Goal: Information Seeking & Learning: Learn about a topic

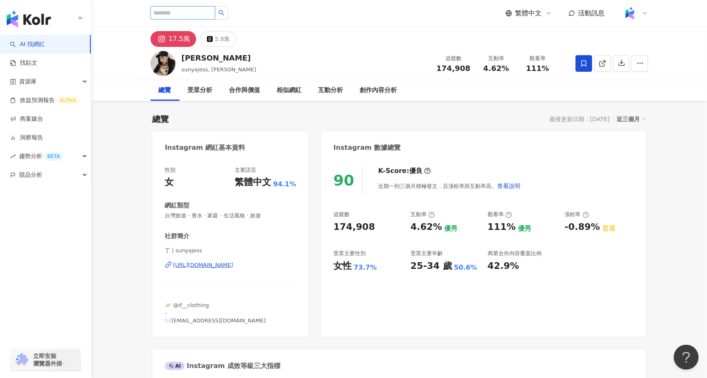
click at [198, 13] on input "search" at bounding box center [182, 12] width 65 height 13
type input "**"
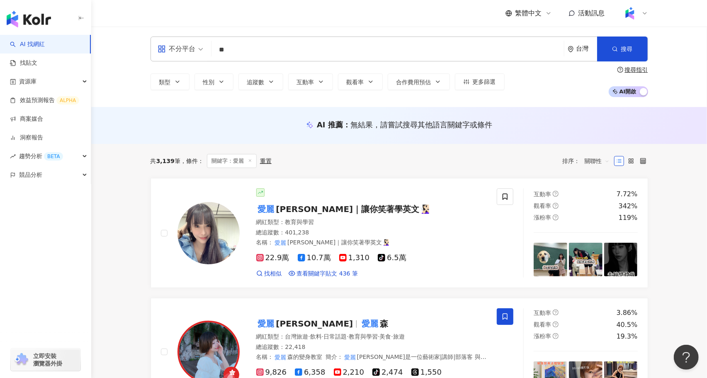
drag, startPoint x: 234, startPoint y: 55, endPoint x: 213, endPoint y: 48, distance: 21.6
click at [213, 48] on div "不分平台 愛麗 ** 台灣 搜尋" at bounding box center [398, 48] width 497 height 25
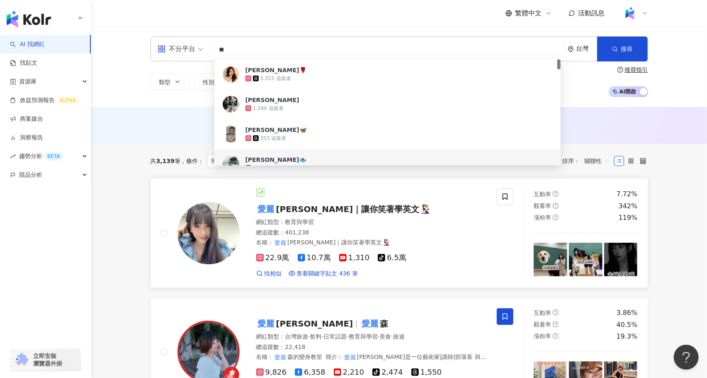
click at [155, 180] on link "愛麗 蓮夢露｜讓你笑著學英文🧏🏻‍♀️ 網紅類型 ： 教育與學習 總追蹤數 ： 401,238 名稱 ： 愛麗 蓮夢露｜讓你笑著學英文🧏🏻‍♀️ 22.9萬 …" at bounding box center [398, 233] width 497 height 110
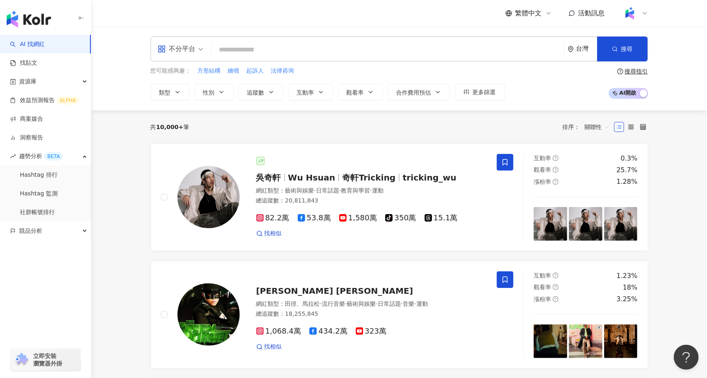
click at [249, 49] on input "search" at bounding box center [388, 50] width 346 height 16
paste input "**********"
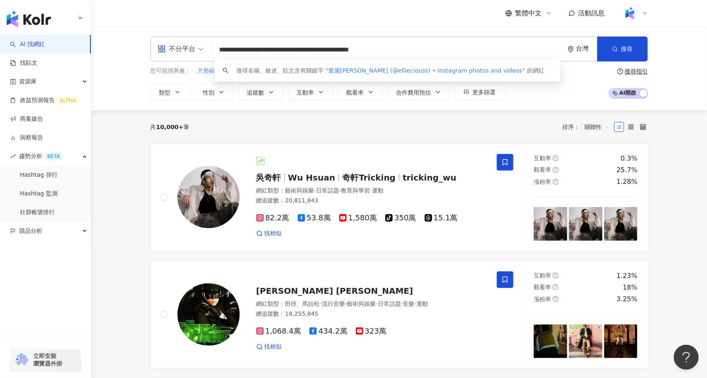
drag, startPoint x: 246, startPoint y: 48, endPoint x: 448, endPoint y: 52, distance: 202.3
click at [448, 52] on input "**********" at bounding box center [388, 50] width 346 height 16
drag, startPoint x: 387, startPoint y: 52, endPoint x: 247, endPoint y: 51, distance: 140.1
click at [247, 51] on input "**********" at bounding box center [388, 50] width 346 height 16
type input "*******"
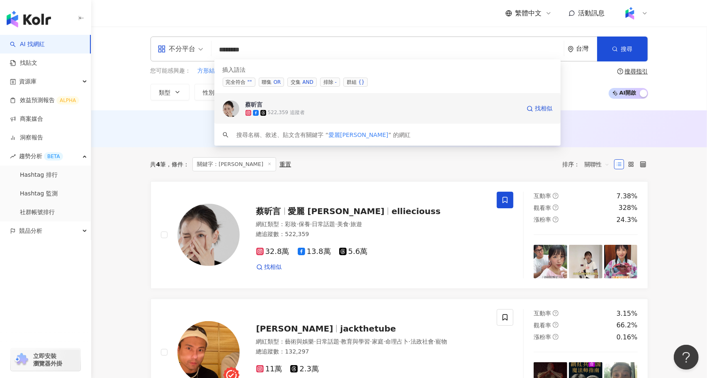
click at [317, 107] on span "蔡昕言" at bounding box center [382, 104] width 275 height 8
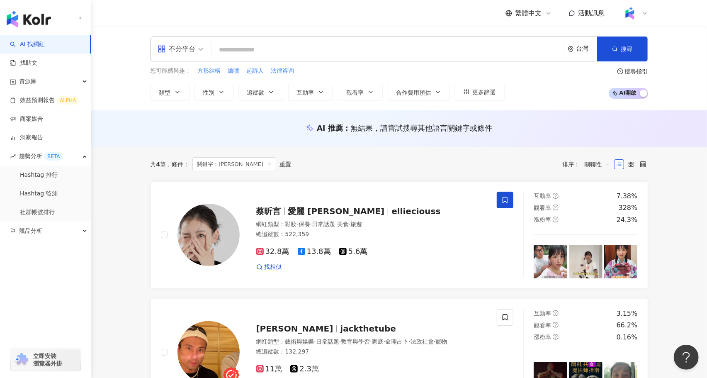
click at [387, 23] on div "繁體中文 活動訊息" at bounding box center [398, 13] width 497 height 27
click at [391, 212] on span "ellieciouss" at bounding box center [415, 211] width 49 height 10
click at [256, 48] on input "search" at bounding box center [388, 50] width 346 height 16
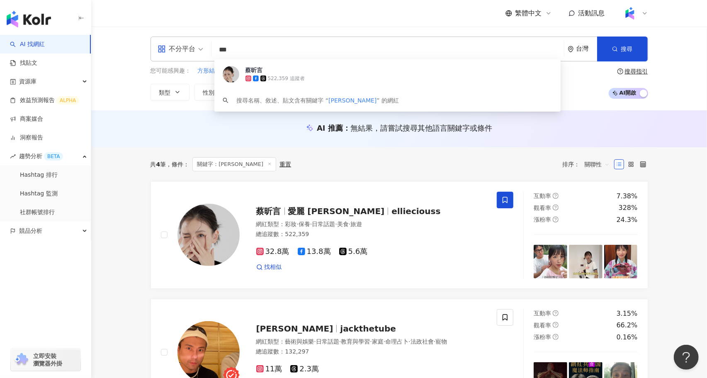
type input "***"
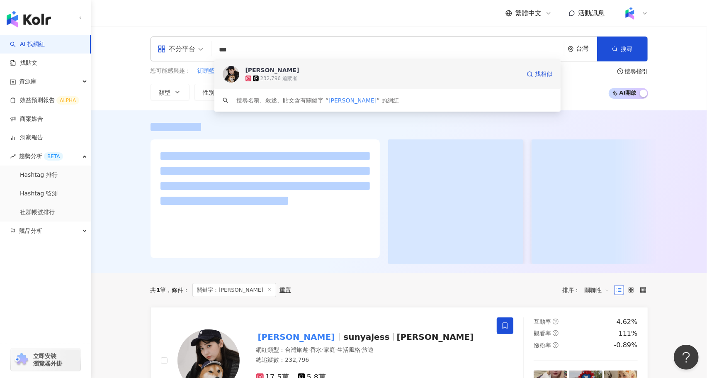
click at [297, 74] on span "[PERSON_NAME]" at bounding box center [382, 70] width 275 height 8
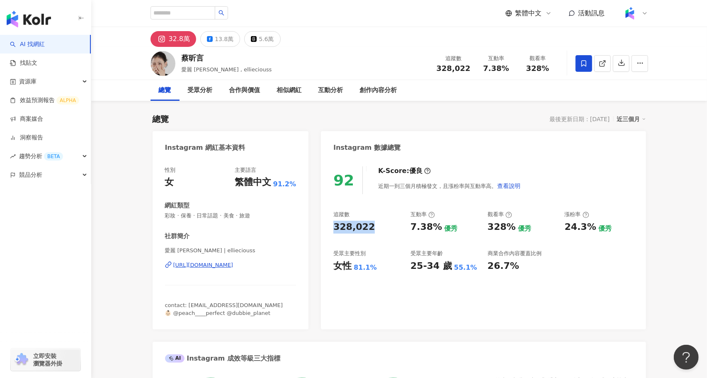
drag, startPoint x: 366, startPoint y: 226, endPoint x: 323, endPoint y: 228, distance: 43.1
click at [323, 228] on div "92 K-Score : 優良 近期一到三個月積極發文，且漲粉率與互動率高。 查看說明 追蹤數 328,022 互動率 7.38% 優秀 觀看率 328% 優…" at bounding box center [483, 243] width 324 height 171
copy div "328,022"
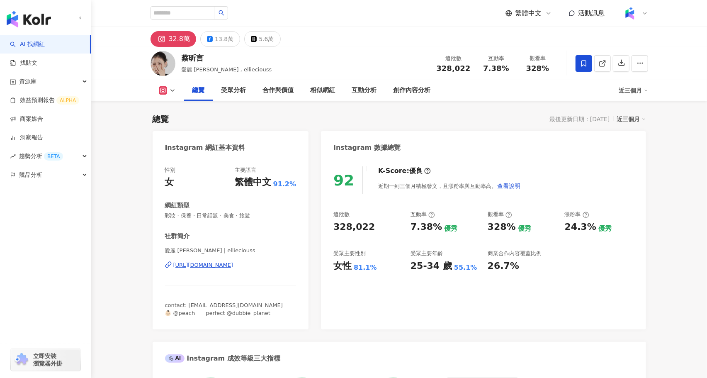
scroll to position [52, 0]
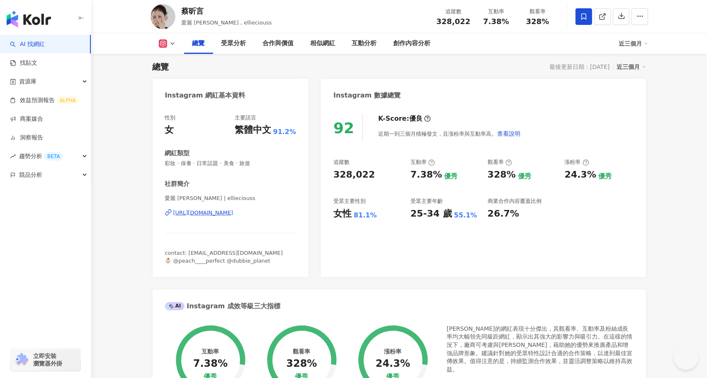
drag, startPoint x: 334, startPoint y: 174, endPoint x: 366, endPoint y: 175, distance: 32.3
click at [383, 174] on div "328,022" at bounding box center [367, 174] width 69 height 13
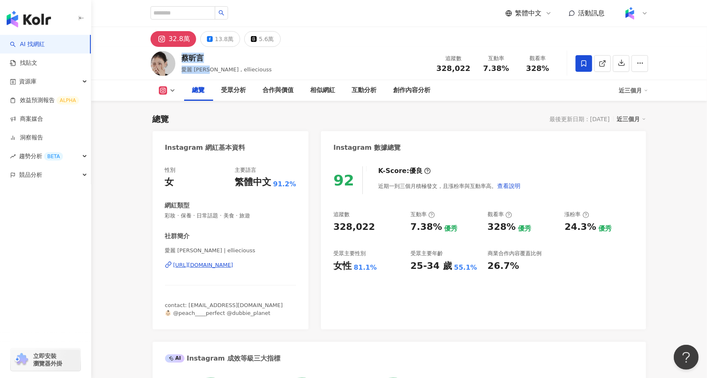
drag, startPoint x: 203, startPoint y: 70, endPoint x: 181, endPoint y: 58, distance: 25.6
click at [182, 58] on div "蔡昕言 愛麗 Ellie , ellieciouss" at bounding box center [227, 63] width 90 height 21
copy div "蔡昕言 愛麗 Ellie"
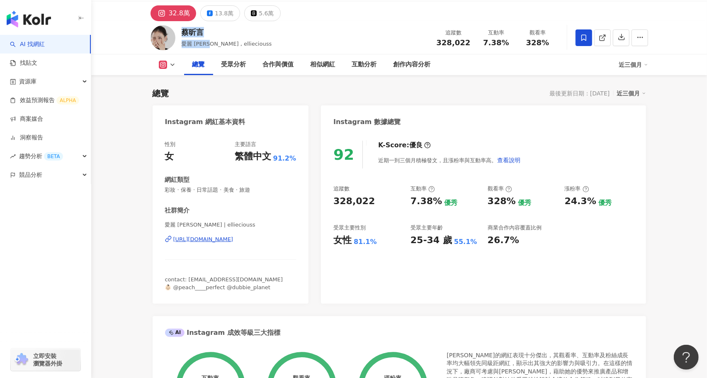
scroll to position [28, 0]
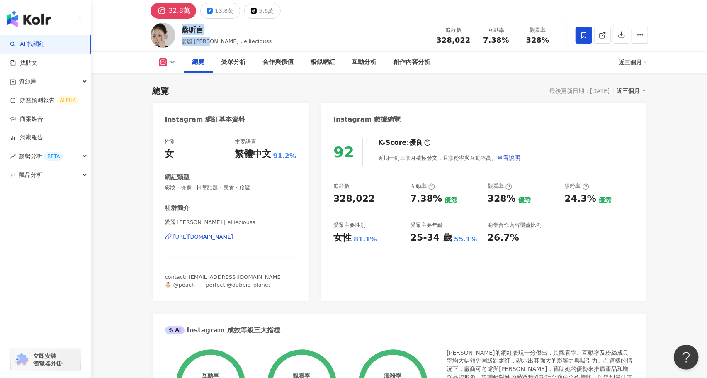
click at [233, 237] on div "https://www.instagram.com/ellieciouss/" at bounding box center [203, 236] width 60 height 7
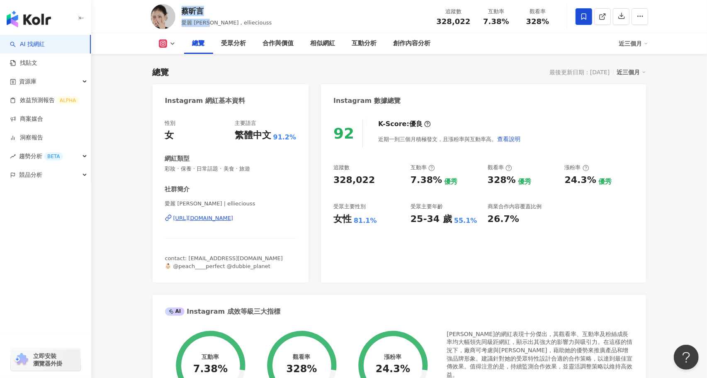
scroll to position [50, 0]
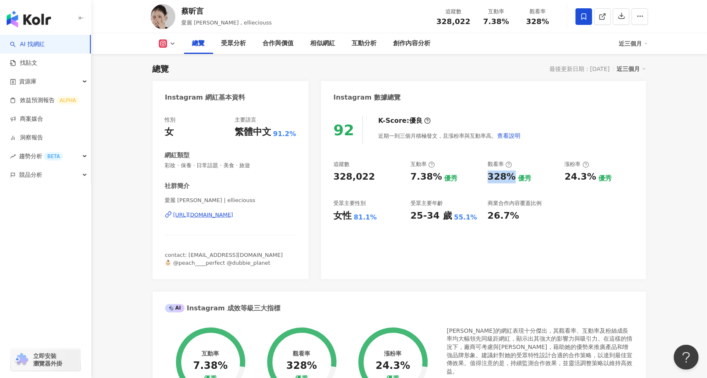
drag, startPoint x: 485, startPoint y: 171, endPoint x: 510, endPoint y: 177, distance: 25.4
click at [510, 177] on div "追蹤數 328,022 互動率 7.38% 優秀 觀看率 328% 優秀 漲粉率 24.3% 優秀 受眾主要性別 女性 81.1% 受眾主要年齡 25-34 …" at bounding box center [483, 190] width 300 height 61
copy div "328%"
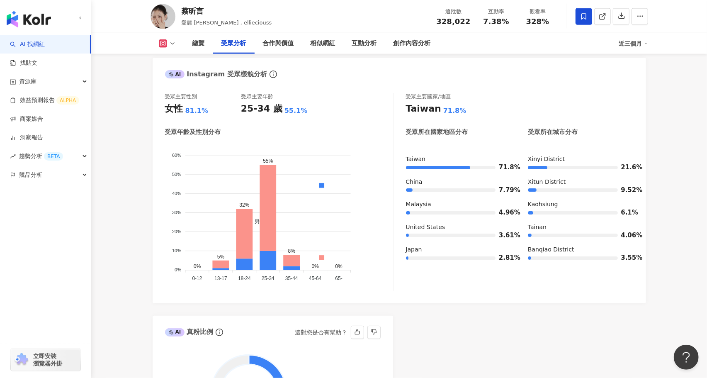
scroll to position [699, 0]
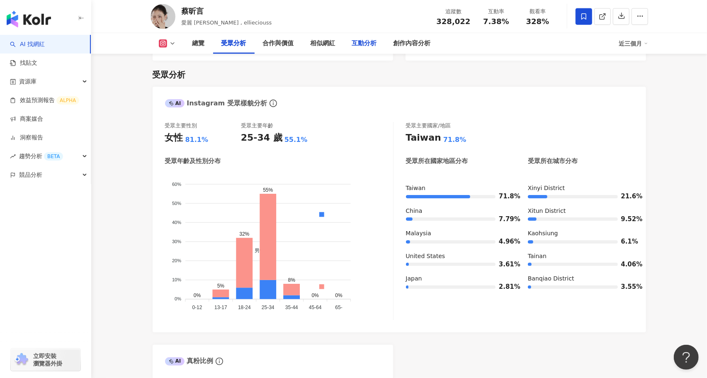
click at [358, 44] on div "互動分析" at bounding box center [364, 44] width 25 height 10
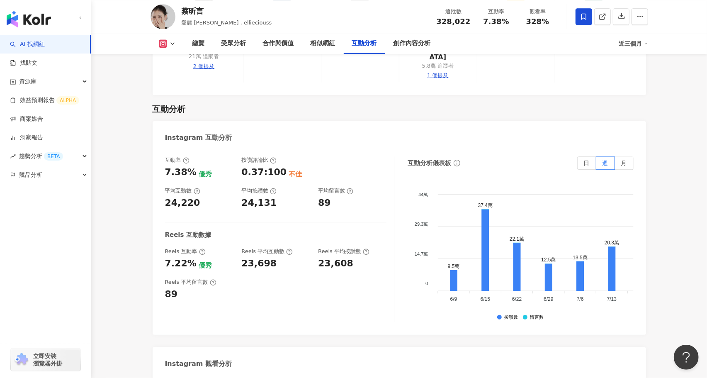
click at [278, 257] on div "23,698" at bounding box center [275, 263] width 68 height 13
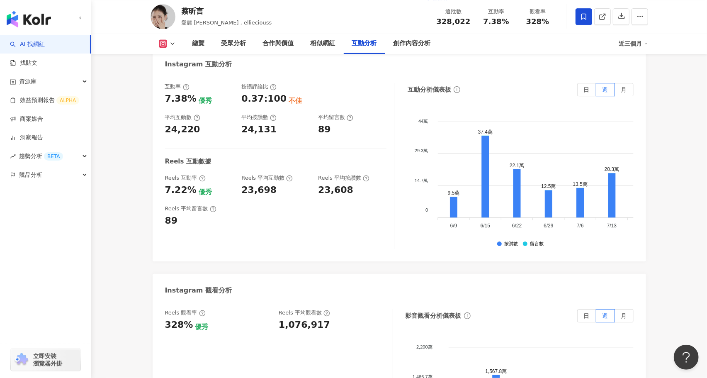
scroll to position [1713, 0]
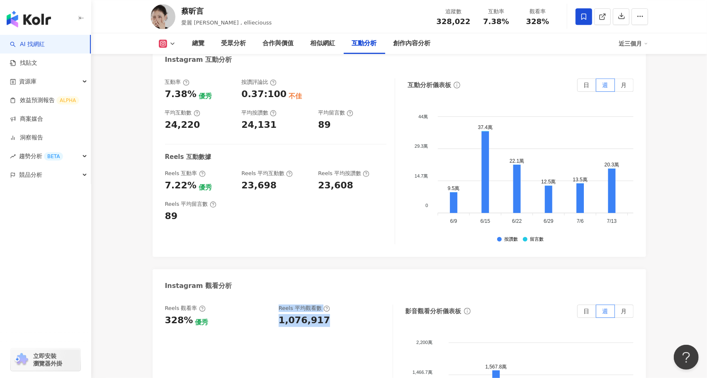
drag, startPoint x: 328, startPoint y: 281, endPoint x: 274, endPoint y: 280, distance: 54.7
click at [274, 304] on div "Reels 觀看率 328% 優秀 Reels 平均觀看數 1,076,917" at bounding box center [274, 315] width 219 height 22
click at [278, 314] on div "1,076,917" at bounding box center [303, 320] width 51 height 13
drag, startPoint x: 278, startPoint y: 282, endPoint x: 328, endPoint y: 281, distance: 49.3
click at [328, 314] on div "1,076,917" at bounding box center [331, 320] width 106 height 13
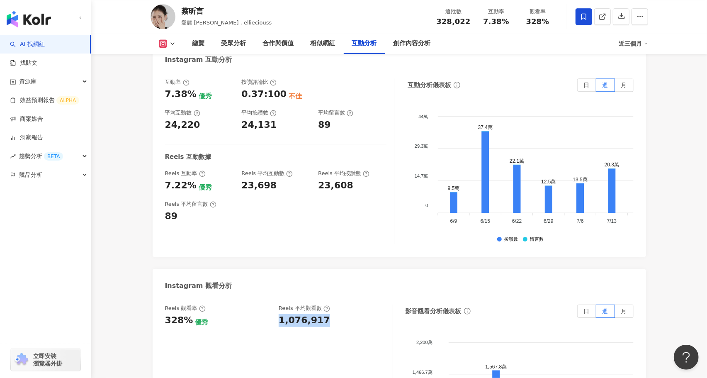
copy div "1,076,917"
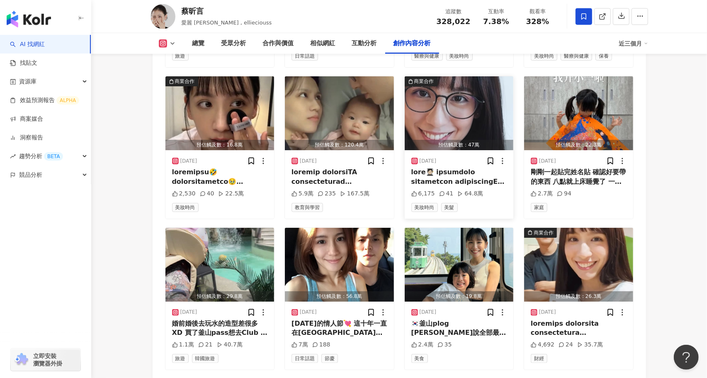
scroll to position [2798, 0]
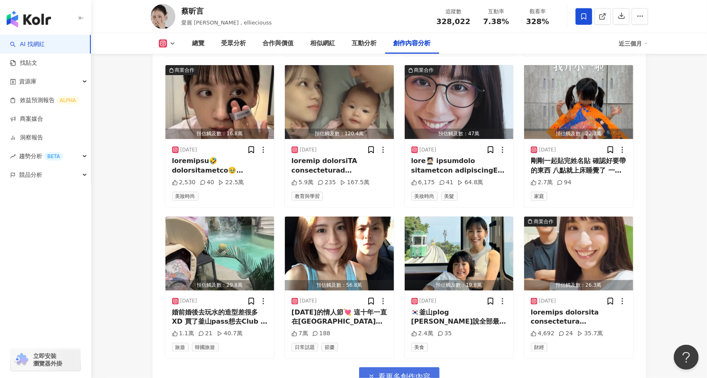
click at [404, 372] on span "看更多創作內容" at bounding box center [404, 376] width 52 height 9
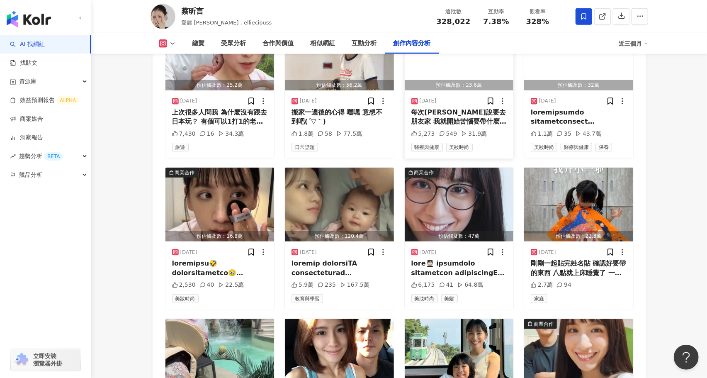
scroll to position [2577, 0]
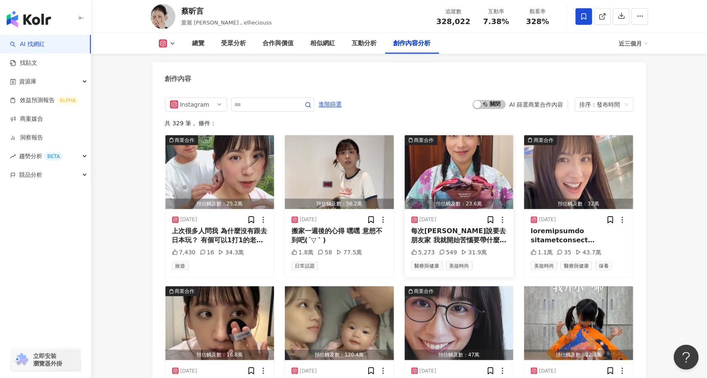
click at [478, 136] on img "button" at bounding box center [458, 172] width 109 height 74
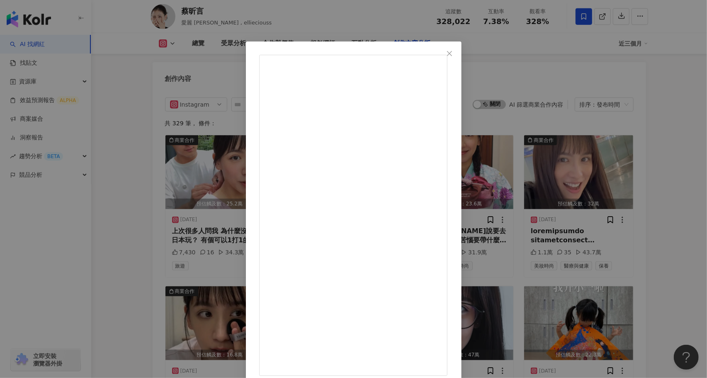
scroll to position [32, 0]
click at [458, 57] on button "Close" at bounding box center [449, 53] width 17 height 17
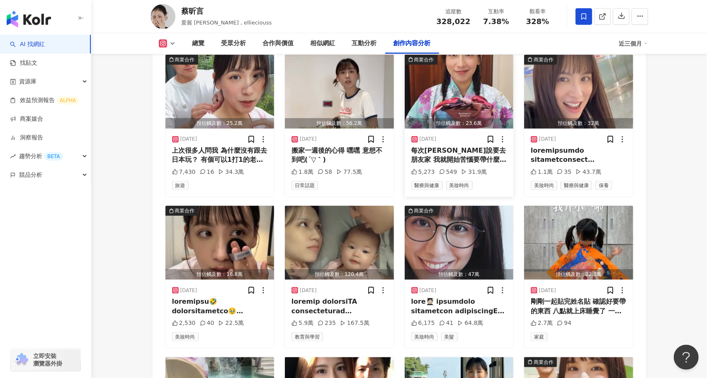
scroll to position [2658, 0]
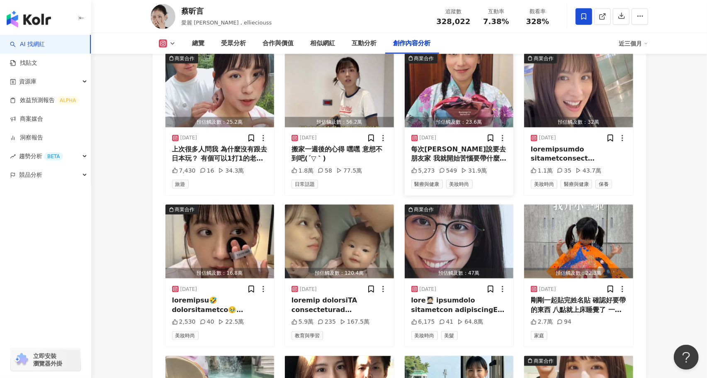
click at [475, 117] on div "預估觸及數：23.6萬" at bounding box center [458, 122] width 109 height 10
click at [448, 240] on div "每次舜哥說要去朋友家 我就開始苦惱要帶什麼伴手禮 參考最會送禮的日式文化 加上最不會成爲負擔的好吃餅乾 就是我的首選啦 之前限動分享過的順道風呂敷餅乾 真的是…" at bounding box center [353, 377] width 189 height 274
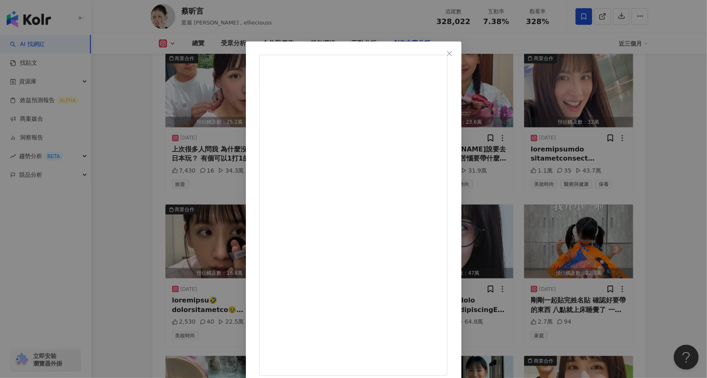
click at [144, 235] on div "蔡昕言 2025/9/5 每次舜哥說要去朋友家 我就開始苦惱要帶什麼伴手禮 參考最會送禮的日式文化 加上最不會成爲負擔的好吃餅乾 就是我的首選啦 之前限動分享…" at bounding box center [353, 189] width 707 height 378
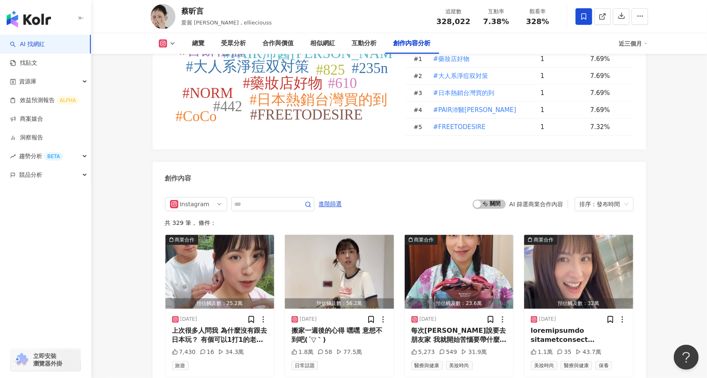
scroll to position [2365, 0]
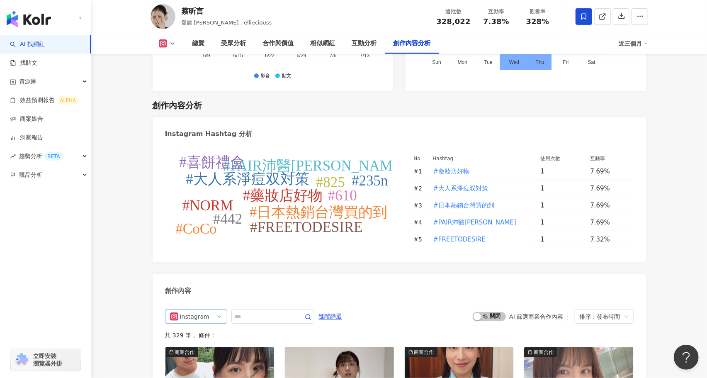
click at [203, 310] on div "Instagram" at bounding box center [193, 316] width 27 height 13
click at [198, 329] on div "不分平台" at bounding box center [195, 333] width 27 height 9
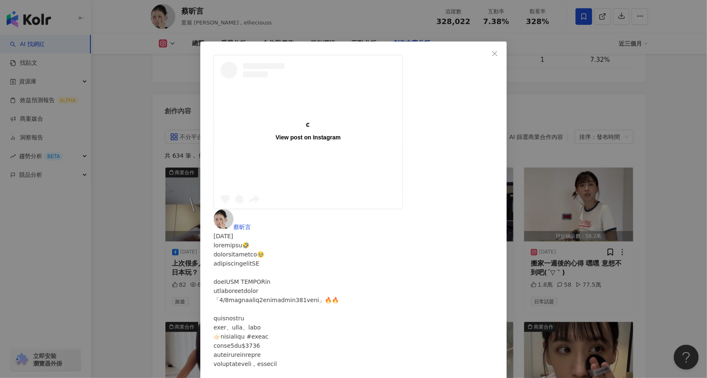
scroll to position [2535, 0]
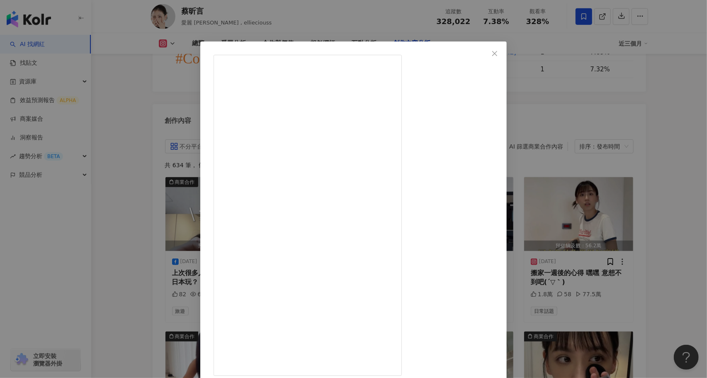
click at [138, 248] on div "蔡昕言 2025/9/3 2,530 40 22.5萬 查看原始貼文" at bounding box center [353, 189] width 707 height 378
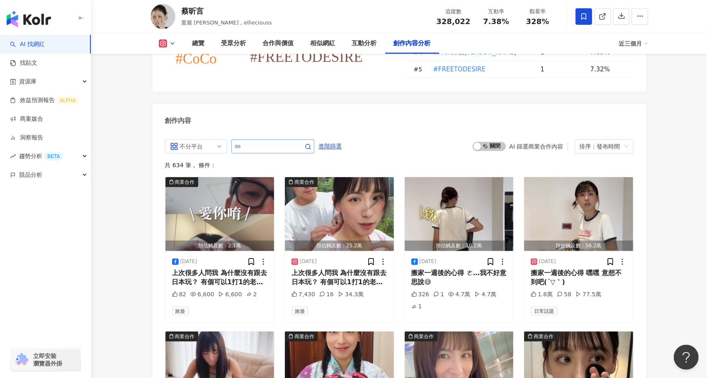
click at [266, 139] on span at bounding box center [272, 146] width 83 height 14
click at [267, 141] on input "text" at bounding box center [264, 146] width 58 height 10
type input "*"
type input "**"
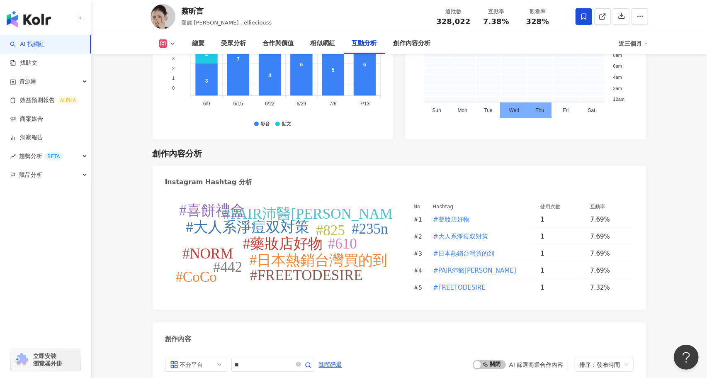
scroll to position [2315, 0]
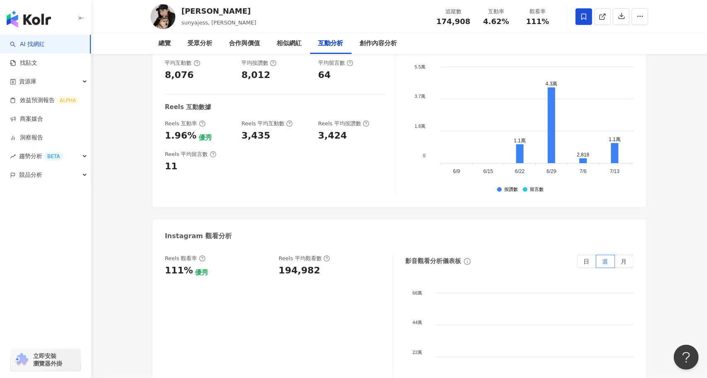
scroll to position [1721, 0]
drag, startPoint x: 278, startPoint y: 250, endPoint x: 317, endPoint y: 253, distance: 39.9
click at [317, 254] on div "Reels 觀看率 111% 優秀 Reels 平均觀看數 194,982" at bounding box center [274, 265] width 219 height 22
copy div "194,982"
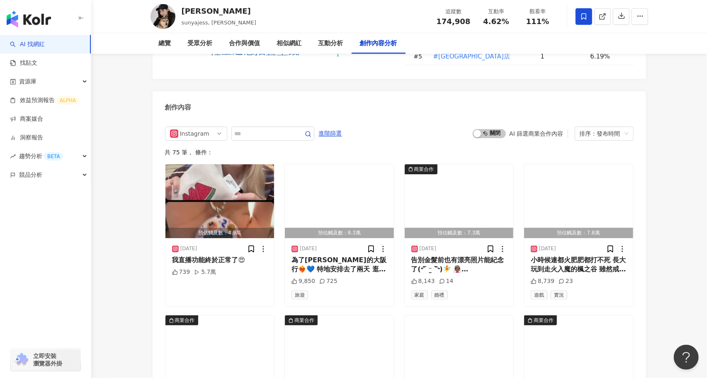
scroll to position [2553, 0]
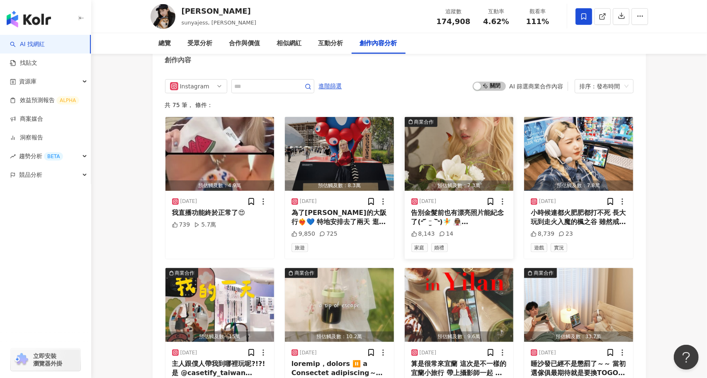
click at [443, 143] on img "button" at bounding box center [458, 154] width 109 height 74
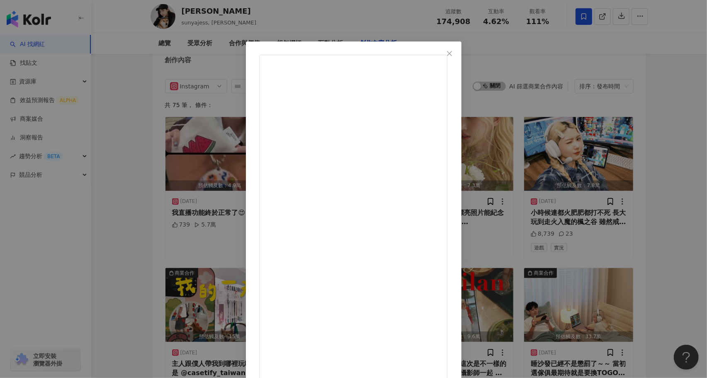
click at [121, 263] on div "陳俞丁 2025/8/26 告別金髮前也有漂亮照片能紀念了(˶‾᷄ ⁻̫ ‾᷅˵)🧚 👰🏾 @verdiwedding 📷 @biho_barry_ 💄 @d…" at bounding box center [353, 189] width 707 height 378
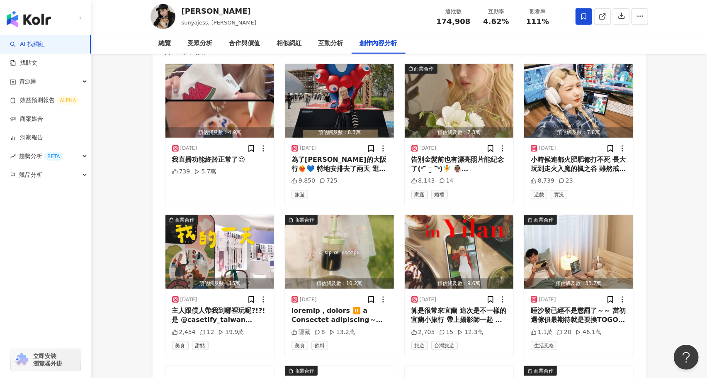
scroll to position [2626, 0]
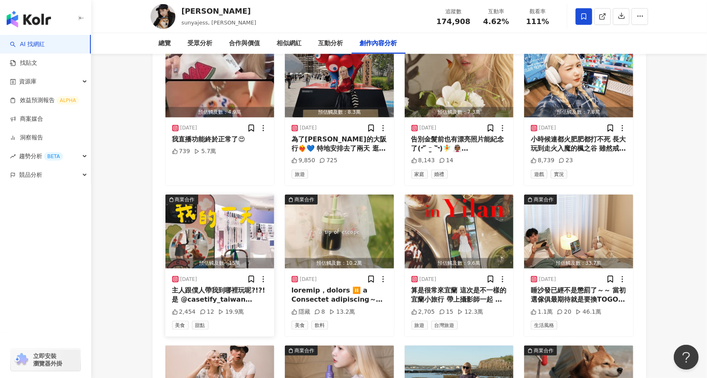
click at [219, 194] on img "button" at bounding box center [219, 231] width 109 height 74
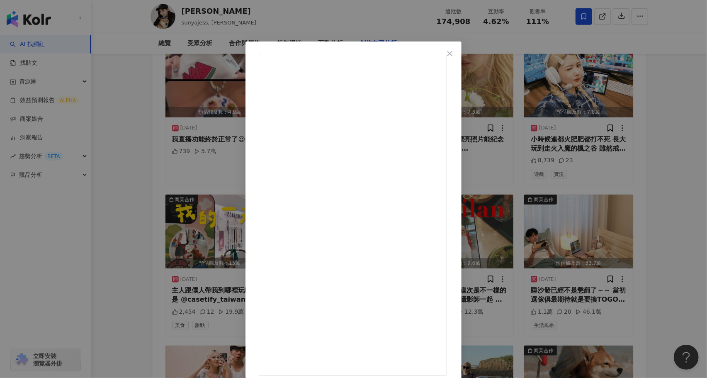
click at [453, 53] on icon "close" at bounding box center [449, 53] width 7 height 7
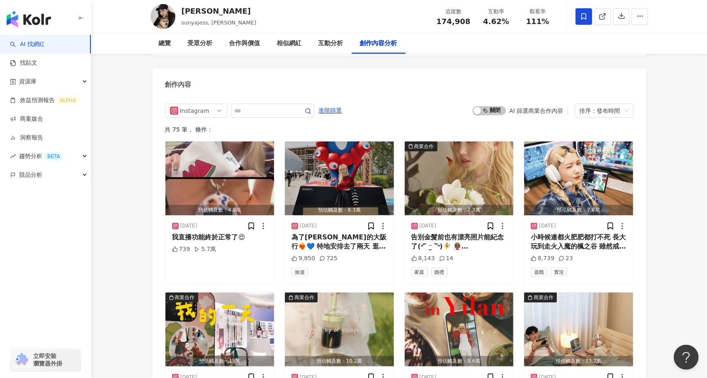
scroll to position [2527, 0]
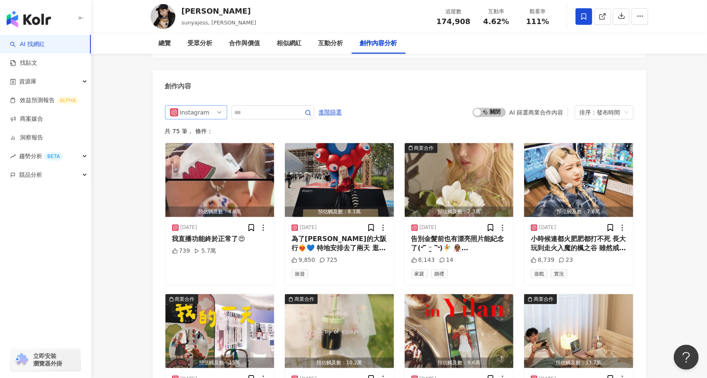
click at [194, 106] on div "Instagram" at bounding box center [193, 112] width 27 height 13
click at [201, 125] on div "不分平台" at bounding box center [195, 129] width 27 height 9
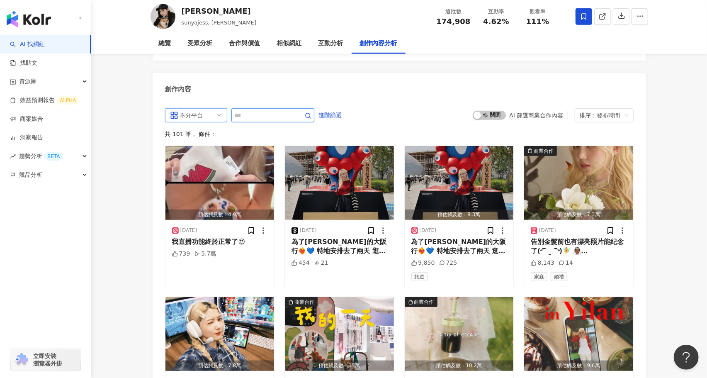
click at [251, 110] on input "text" at bounding box center [264, 115] width 58 height 10
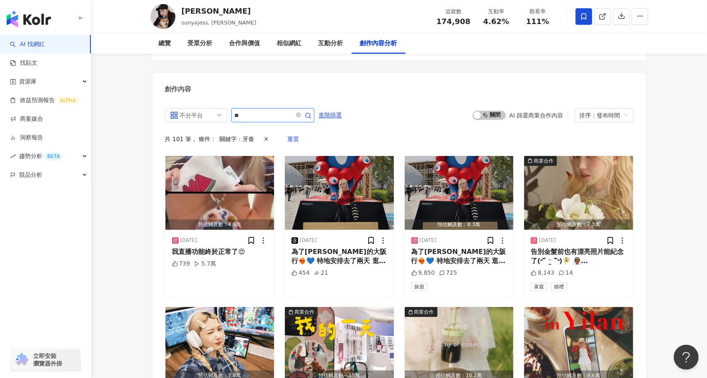
scroll to position [2442, 0]
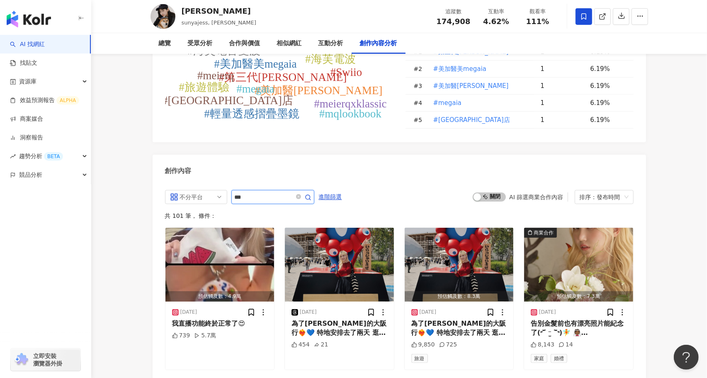
scroll to position [2524, 0]
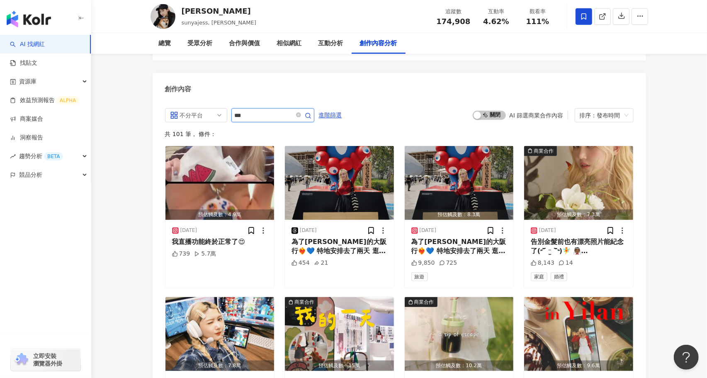
type input "***"
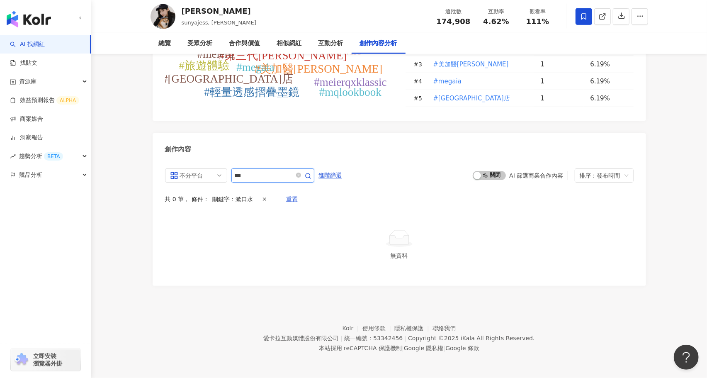
scroll to position [2442, 0]
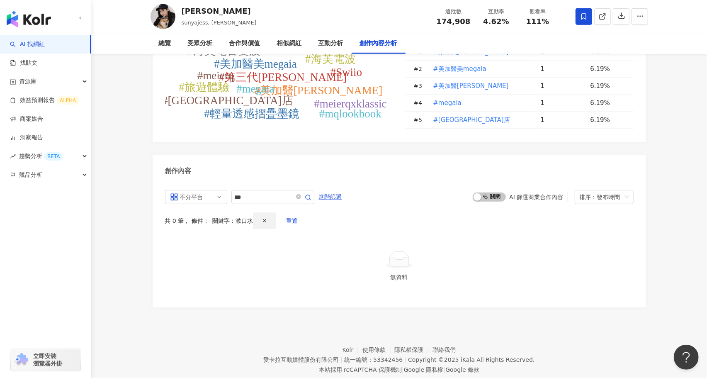
click at [261, 218] on icon "button" at bounding box center [264, 221] width 6 height 6
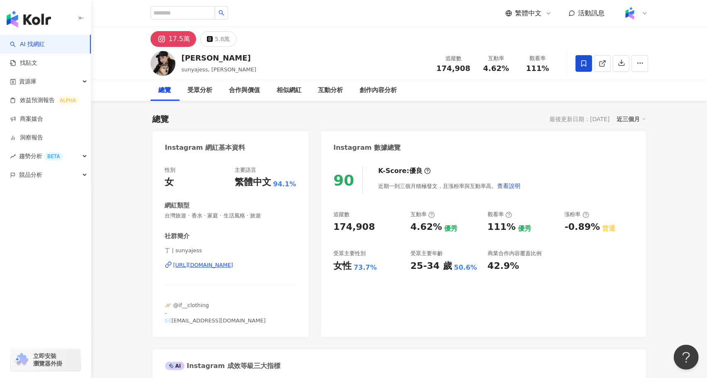
click at [164, 64] on img at bounding box center [162, 63] width 25 height 25
click at [199, 62] on div "[PERSON_NAME]" at bounding box center [219, 58] width 75 height 10
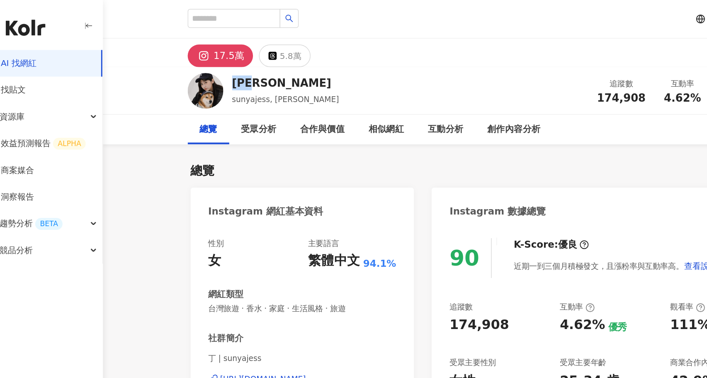
drag, startPoint x: 205, startPoint y: 59, endPoint x: 183, endPoint y: 59, distance: 21.5
click at [183, 59] on div "陳俞丁" at bounding box center [219, 58] width 75 height 10
copy div "陳俞丁"
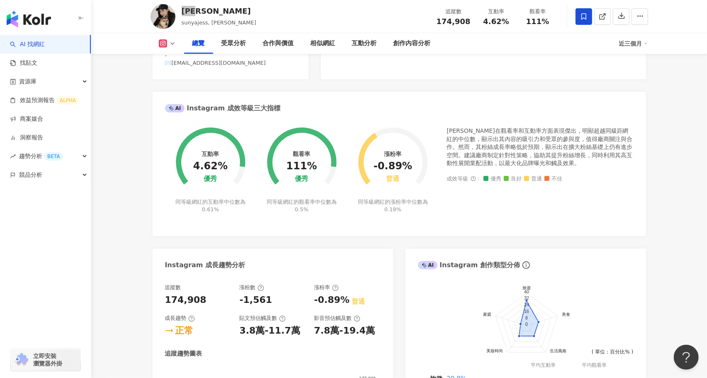
scroll to position [246, 0]
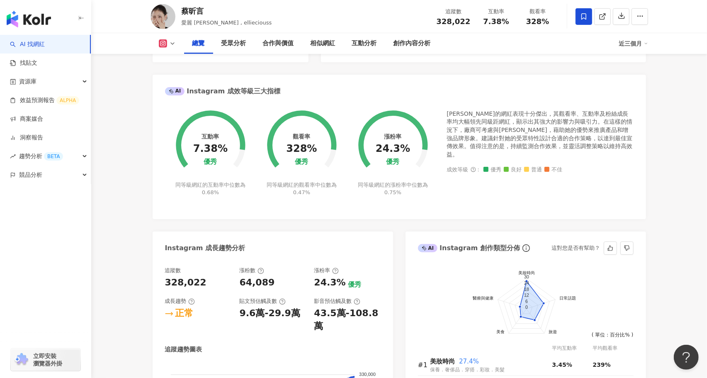
scroll to position [268, 0]
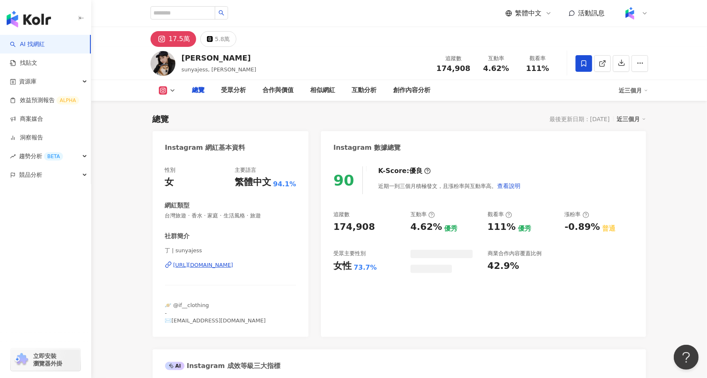
scroll to position [1616, 0]
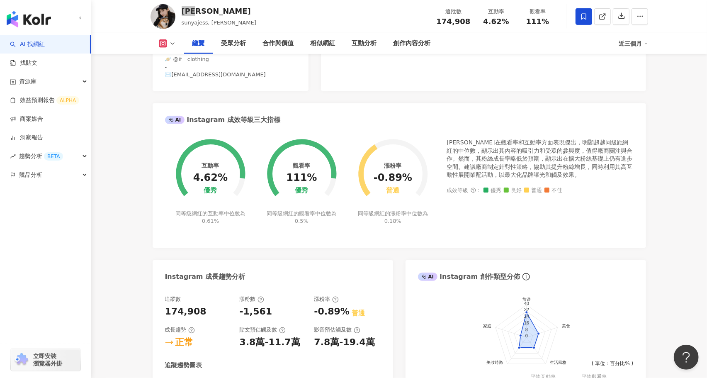
scroll to position [246, 0]
click at [499, 217] on div "[PERSON_NAME]在觀看率和互動率方面表現傑出，明顯超越同級距網紅的中位數，顯示出其內容的吸引力和受眾的參與度，值得廠商關注與合作。然而，其粉絲成長率…" at bounding box center [540, 186] width 186 height 97
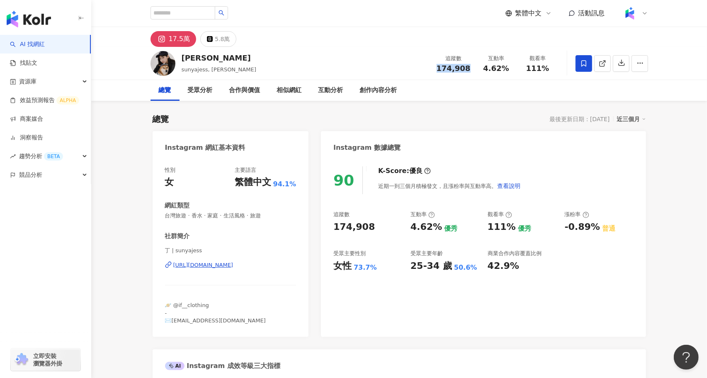
drag, startPoint x: 472, startPoint y: 64, endPoint x: 439, endPoint y: 64, distance: 32.7
click at [439, 64] on div "追蹤數 174,908" at bounding box center [453, 63] width 44 height 18
copy span "174,908"
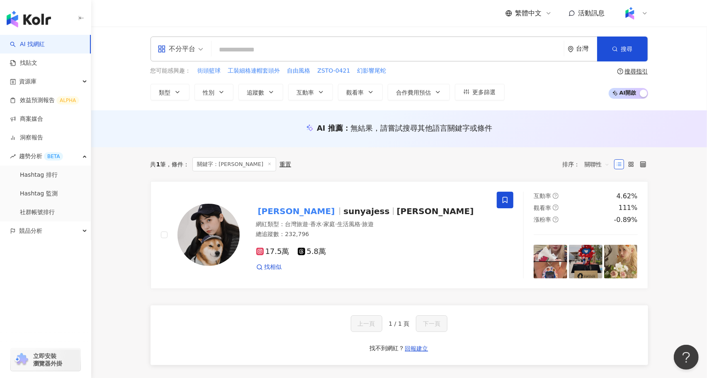
click at [245, 51] on input "search" at bounding box center [388, 50] width 346 height 16
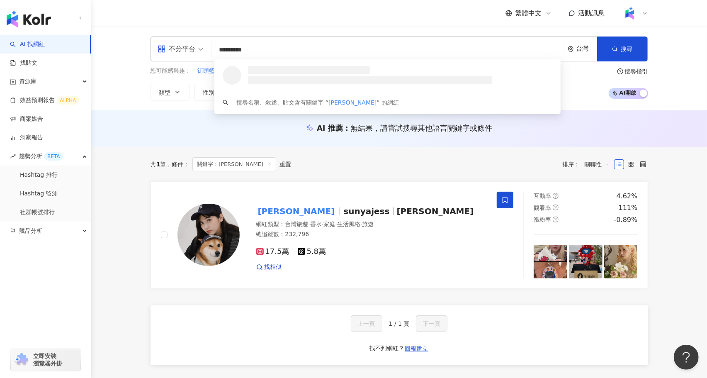
drag, startPoint x: 242, startPoint y: 50, endPoint x: 310, endPoint y: 48, distance: 68.8
click at [310, 48] on input "*********" at bounding box center [388, 50] width 346 height 16
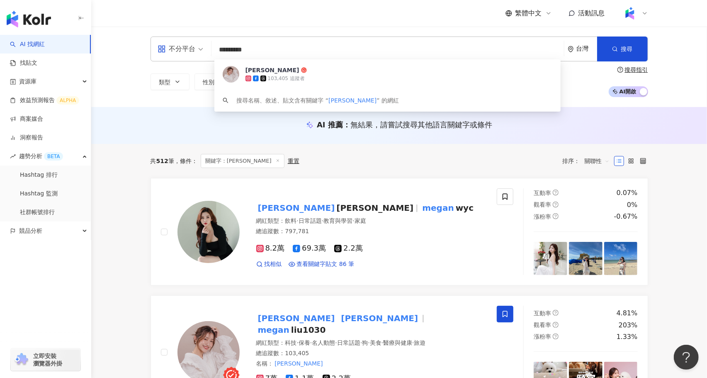
click at [278, 51] on input "*********" at bounding box center [388, 50] width 346 height 16
drag, startPoint x: 266, startPoint y: 51, endPoint x: 188, endPoint y: 48, distance: 78.0
click at [188, 48] on div "不分平台 ********* 台灣 搜尋 b0f6b48b-1510-4aea-b88b-ce3d22461a4c 劉品妤 Megan 103,405 追蹤者…" at bounding box center [398, 48] width 497 height 25
type input "*"
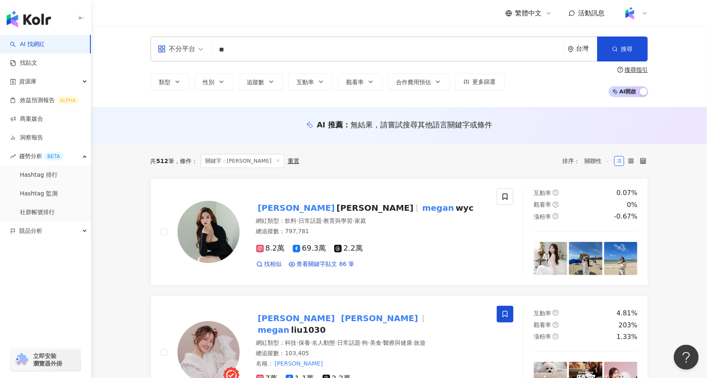
type input "*"
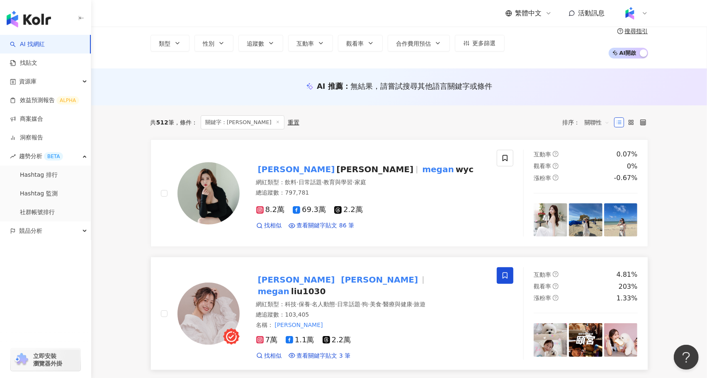
scroll to position [69, 0]
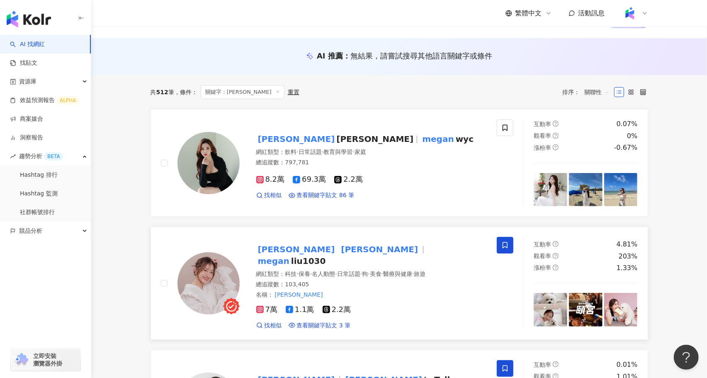
click at [339, 250] on mark "Megan" at bounding box center [379, 248] width 80 height 13
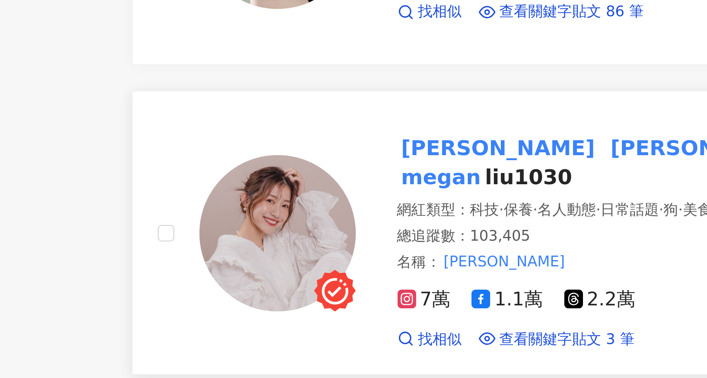
click at [285, 290] on mark "劉品妤 Megan" at bounding box center [299, 294] width 51 height 9
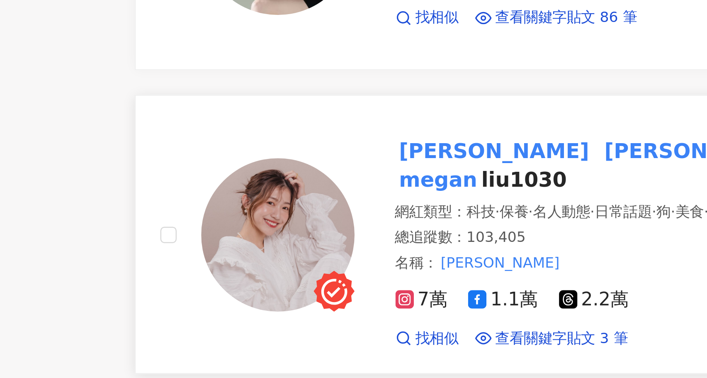
click at [211, 314] on div at bounding box center [200, 283] width 79 height 92
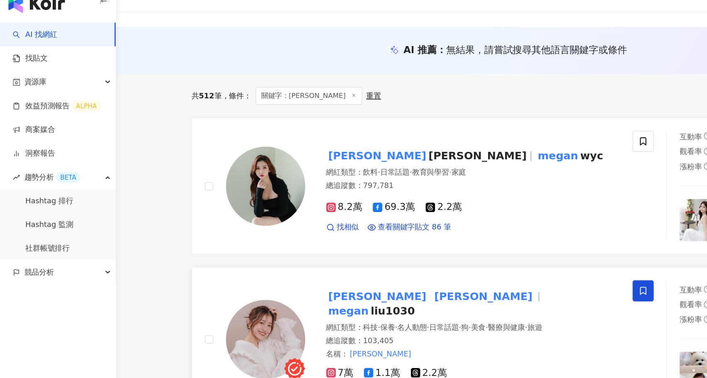
scroll to position [0, 0]
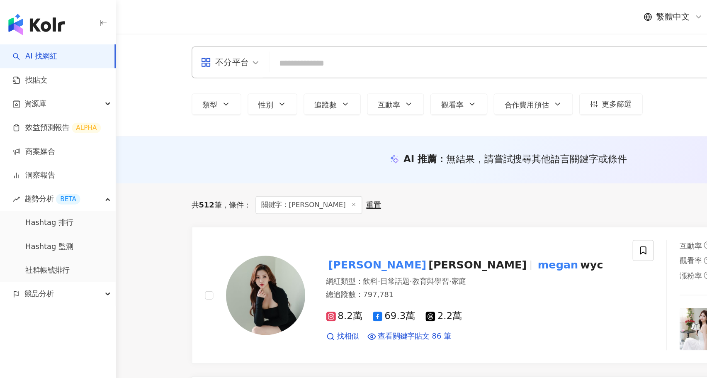
click at [298, 46] on input "search" at bounding box center [388, 50] width 346 height 16
paste input "***"
type input "***"
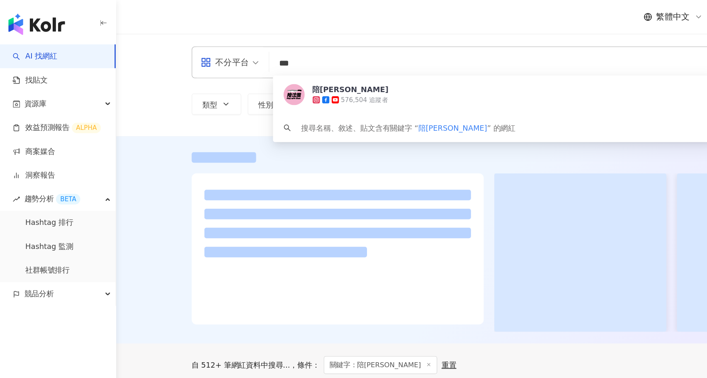
click at [302, 74] on span "陪沈團" at bounding box center [398, 70] width 307 height 8
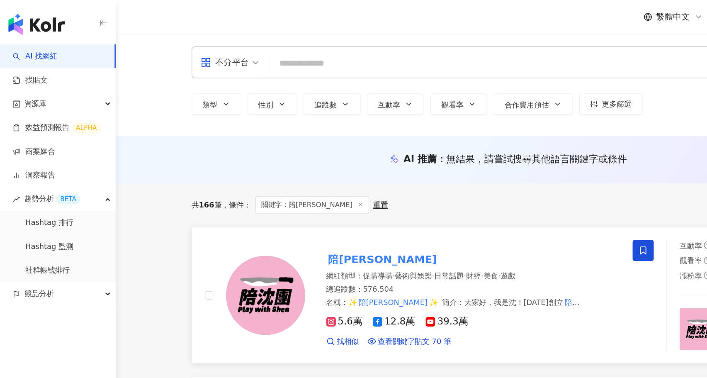
click at [271, 203] on mark "陪沈團" at bounding box center [300, 203] width 89 height 13
click at [232, 25] on div "繁體中文 活動訊息" at bounding box center [398, 13] width 497 height 27
drag, startPoint x: 236, startPoint y: 52, endPoint x: 288, endPoint y: 56, distance: 51.5
click at [236, 52] on input "search" at bounding box center [388, 50] width 346 height 16
click at [223, 49] on input "search" at bounding box center [388, 50] width 346 height 16
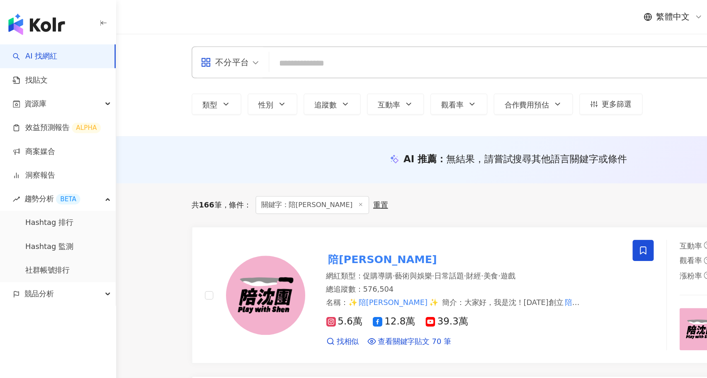
click at [288, 56] on input "search" at bounding box center [388, 50] width 346 height 16
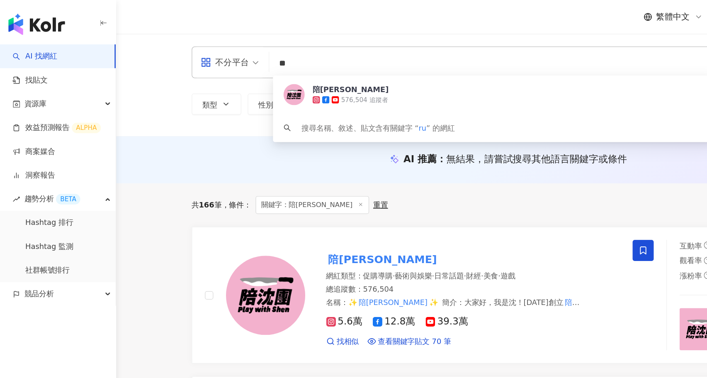
type input "*"
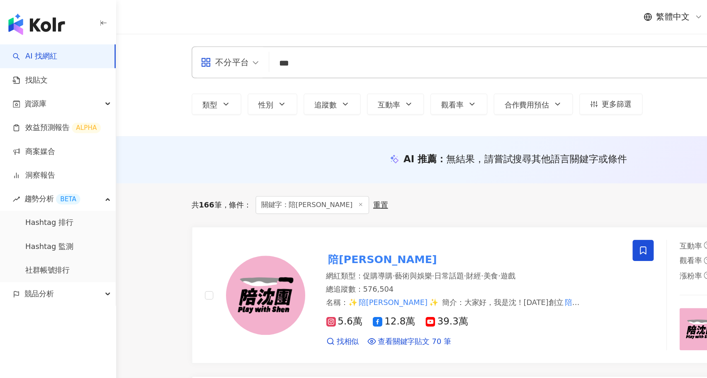
type input "***"
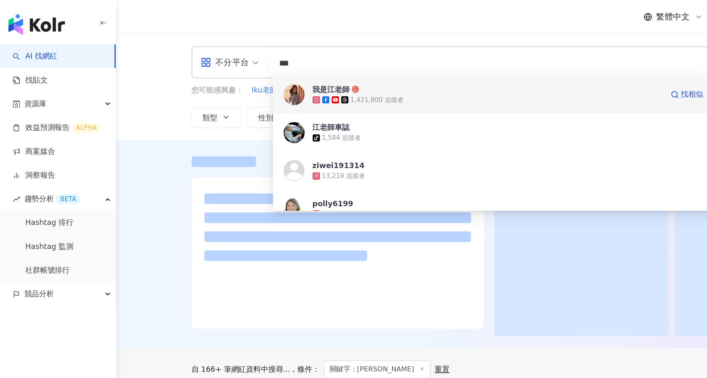
click at [303, 76] on div "1,421,900 追蹤者" at bounding box center [296, 78] width 42 height 7
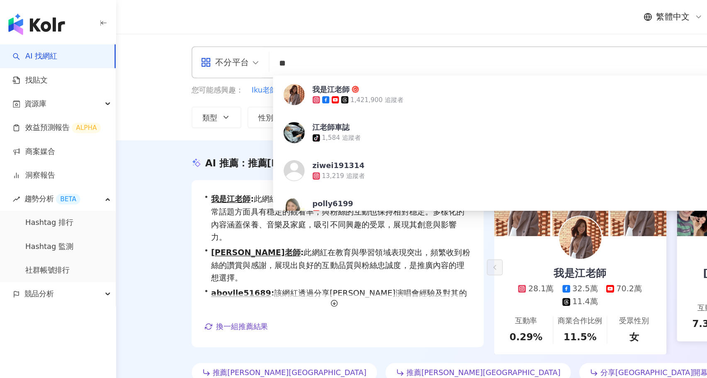
type input "*"
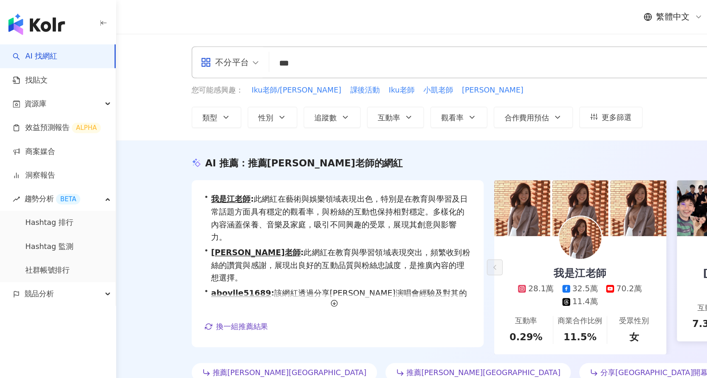
type input "***"
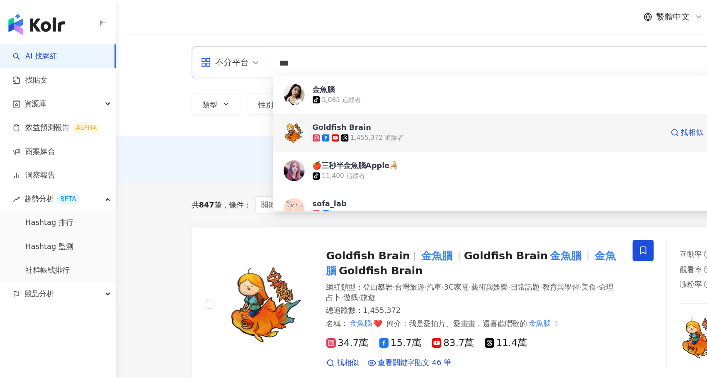
click at [313, 102] on span "Goldfish Brain" at bounding box center [382, 100] width 275 height 8
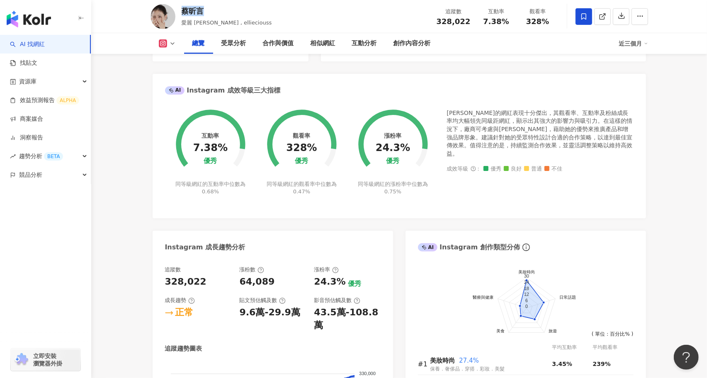
drag, startPoint x: 206, startPoint y: 10, endPoint x: 179, endPoint y: 15, distance: 27.1
click at [179, 15] on div "蔡昕言 愛麗 Ellie , ellieciouss 追蹤數 328,022 互動率 7.38% 觀看率 328%" at bounding box center [399, 16] width 530 height 33
click at [181, 22] on div "蔡昕言 愛麗 Ellie , ellieciouss 追蹤數 328,022 互動率 7.38% 觀看率 328%" at bounding box center [399, 16] width 530 height 33
drag, startPoint x: 183, startPoint y: 23, endPoint x: 204, endPoint y: 25, distance: 21.6
click at [205, 25] on span "愛麗 [PERSON_NAME] , ellieciouss" at bounding box center [227, 22] width 90 height 6
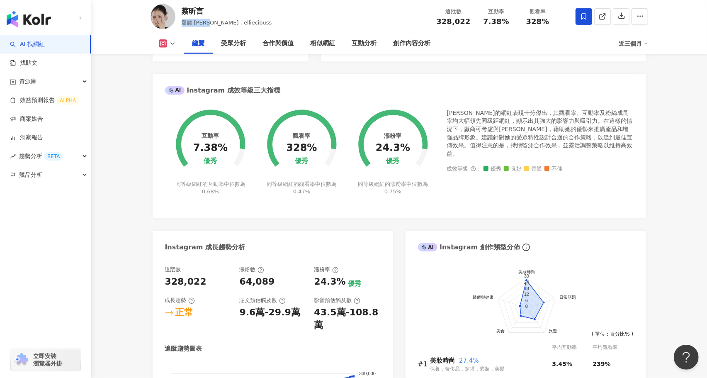
copy span "愛麗 Ellie"
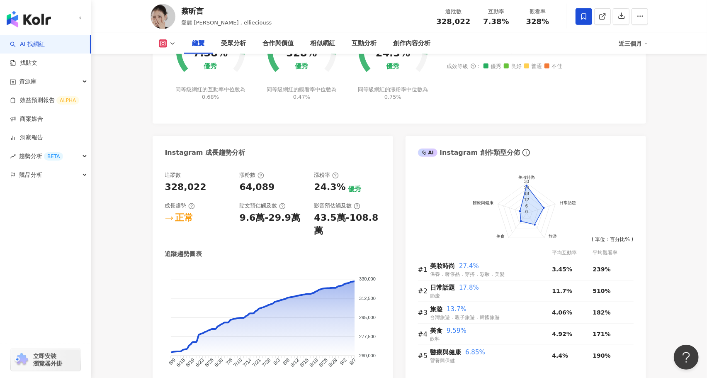
scroll to position [363, 0]
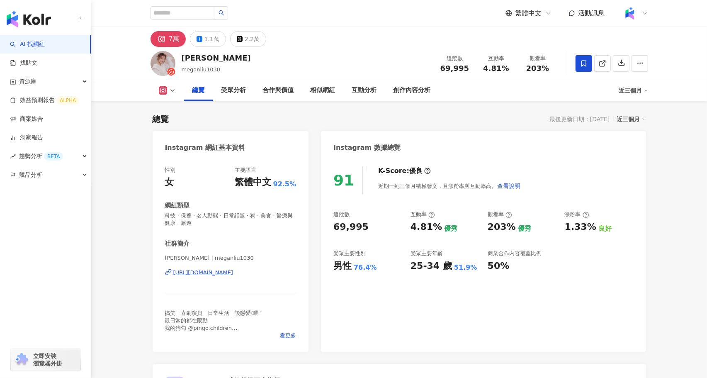
click at [214, 271] on div "[URL][DOMAIN_NAME]" at bounding box center [203, 272] width 60 height 7
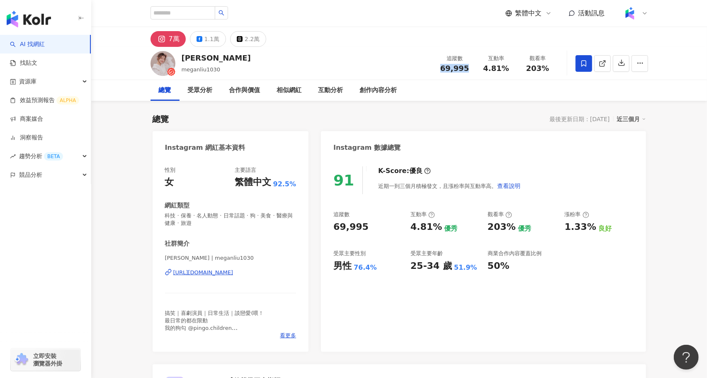
drag, startPoint x: 443, startPoint y: 66, endPoint x: 468, endPoint y: 66, distance: 25.3
click at [468, 66] on div "69,995" at bounding box center [454, 68] width 31 height 8
copy span "69,995"
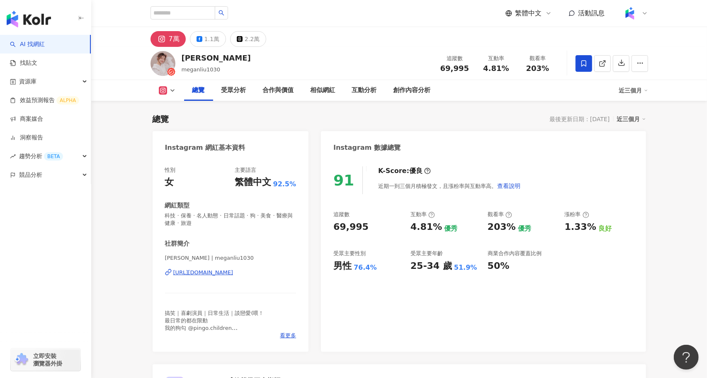
scroll to position [523, 0]
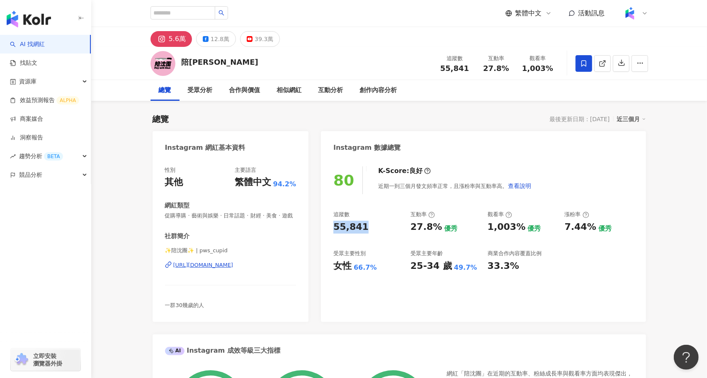
drag, startPoint x: 365, startPoint y: 230, endPoint x: 332, endPoint y: 228, distance: 32.4
click at [332, 228] on div "80 K-Score : 良好 近期一到三個月發文頻率正常，且漲粉率與互動率高。 查看說明 追蹤數 55,841 互動率 27.8% 優秀 觀看率 1,003…" at bounding box center [483, 240] width 324 height 164
copy div "55,841"
click at [261, 38] on div "39.3萬" at bounding box center [263, 39] width 19 height 12
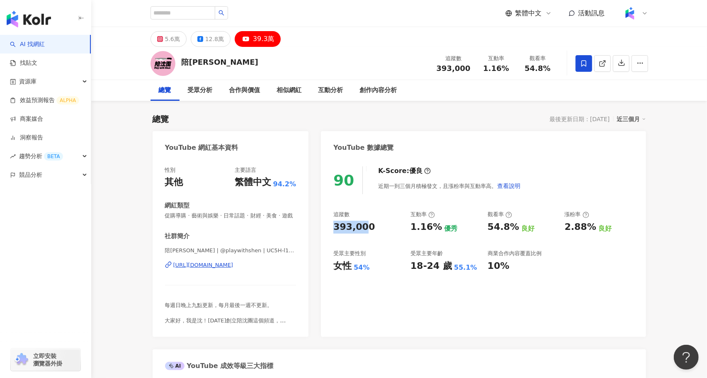
click at [257, 39] on div "39.3萬" at bounding box center [264, 39] width 22 height 12
click at [324, 223] on div "90 K-Score : 優良 近期一到三個月積極發文，且漲粉率與互動率高。 查看說明 追蹤數 393,000 互動率 1.16% 優秀 觀看率 54.8% …" at bounding box center [483, 251] width 324 height 186
click at [351, 230] on div "393,000" at bounding box center [353, 226] width 41 height 13
drag, startPoint x: 334, startPoint y: 228, endPoint x: 372, endPoint y: 228, distance: 37.7
click at [372, 228] on div "393,000" at bounding box center [367, 226] width 69 height 13
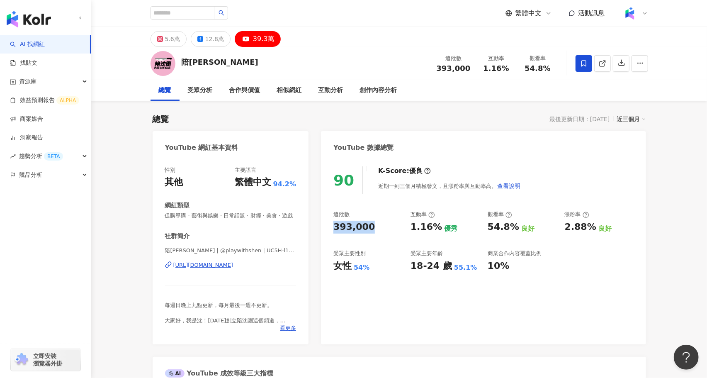
copy div "393,000"
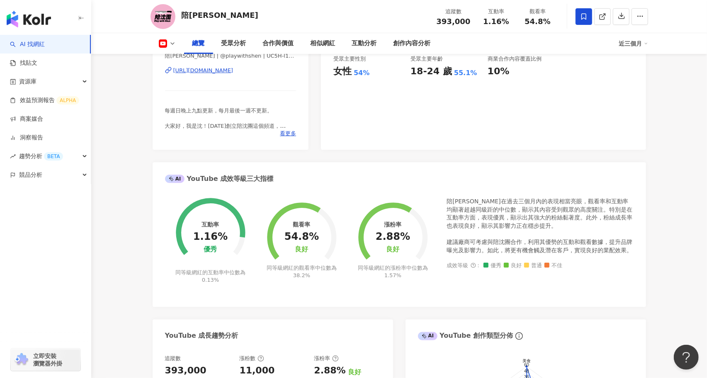
scroll to position [201, 0]
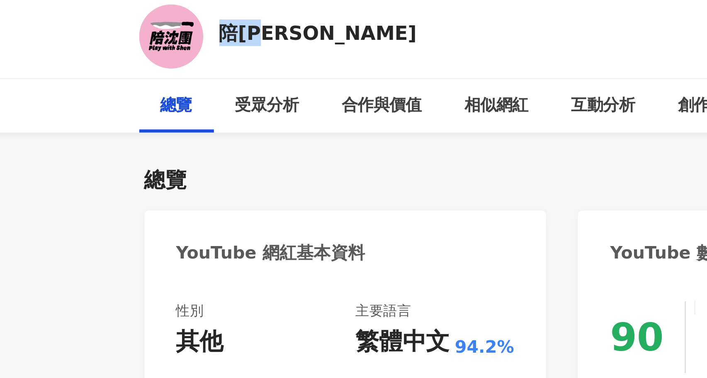
drag, startPoint x: 203, startPoint y: 63, endPoint x: 183, endPoint y: 64, distance: 19.9
click at [183, 64] on div "陪沈團" at bounding box center [220, 62] width 77 height 10
copy div "陪沈團"
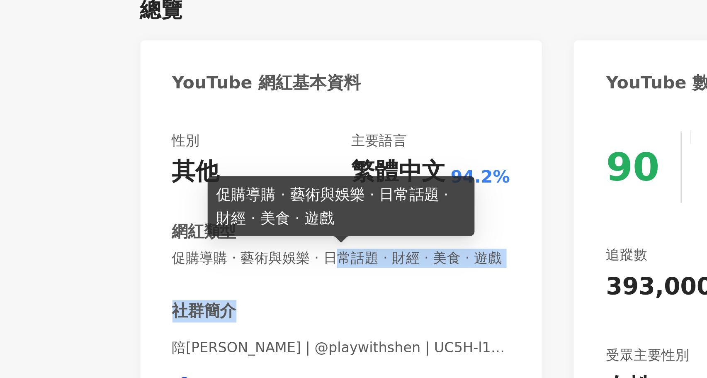
drag, startPoint x: 227, startPoint y: 217, endPoint x: 195, endPoint y: 247, distance: 44.0
click at [195, 247] on div "性別 其他 主要語言 繁體中文 94.2% 網紅類型 促購導購 · 藝術與娛樂 · 日常話題 · 財經 · 美食 · 遊戲 社群簡介 陪沈團 | @playw…" at bounding box center [230, 248] width 131 height 165
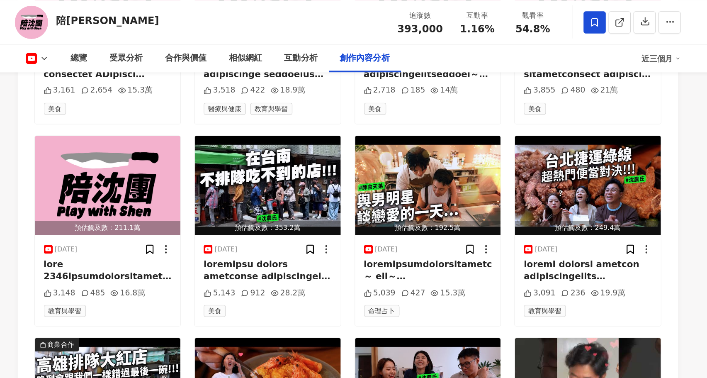
scroll to position [2421, 0]
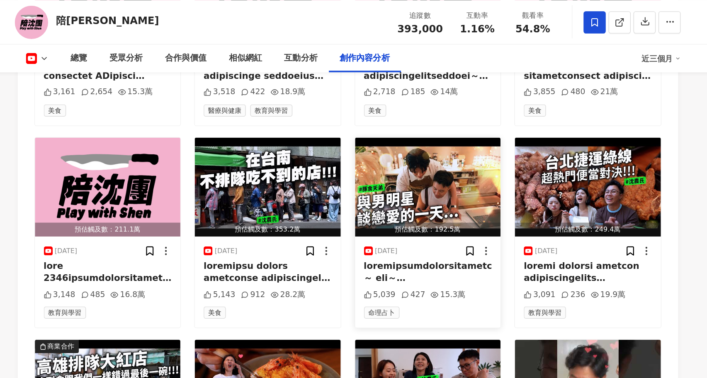
click at [456, 194] on div at bounding box center [459, 203] width 96 height 19
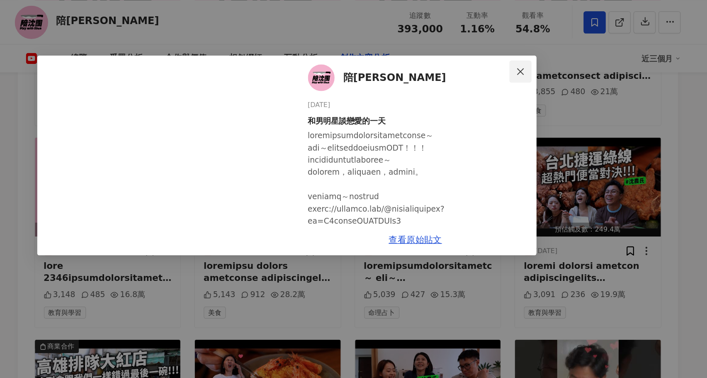
click at [527, 53] on icon "close" at bounding box center [528, 53] width 7 height 7
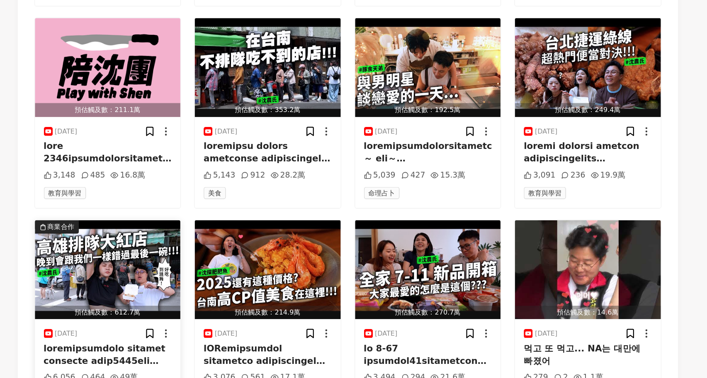
click at [221, 280] on img "button" at bounding box center [219, 291] width 109 height 74
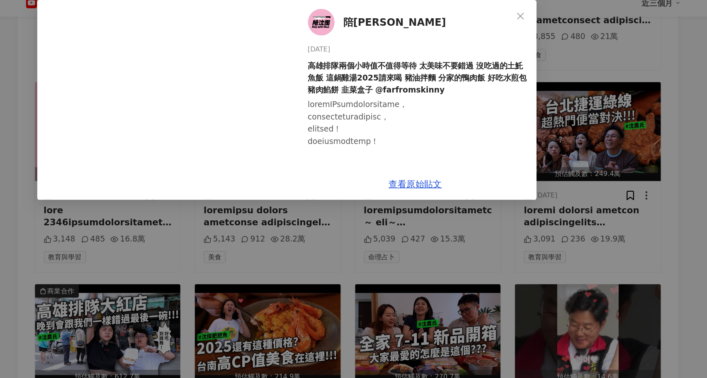
click at [259, 215] on div "陪沈團 2025/6/15 高雄排隊兩個小時值不值得等待 太美味不要錯過 沒吃過的土魠魚飯 這鍋雞湯2025請來喝 豬油拌麵 分家的鴨肉飯 好吃水煎包 豬肉餡…" at bounding box center [353, 189] width 707 height 378
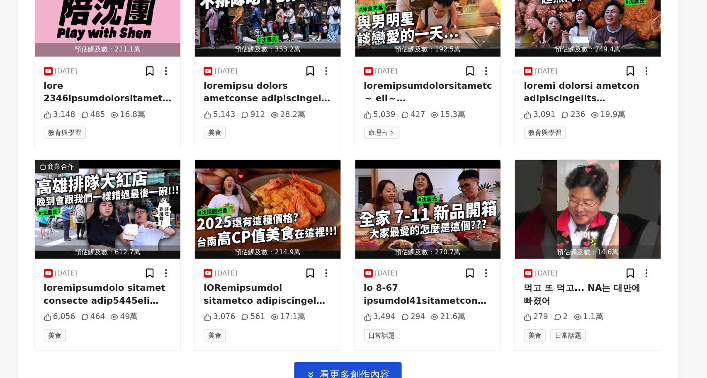
scroll to position [2461, 0]
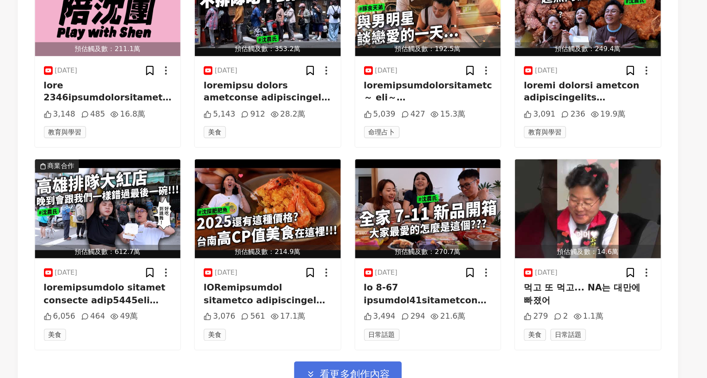
click at [402, 370] on span "看更多創作內容" at bounding box center [404, 374] width 52 height 9
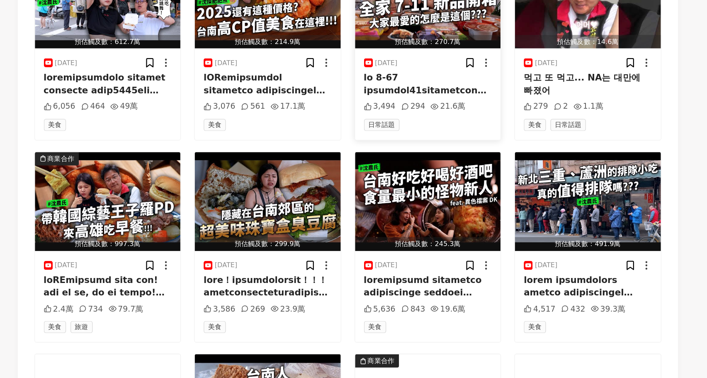
scroll to position [2618, 0]
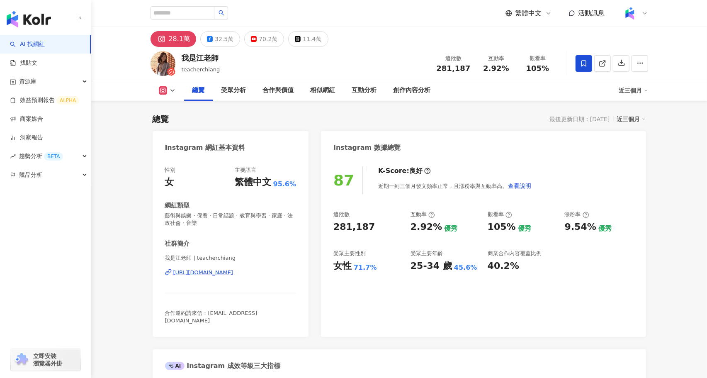
click at [266, 41] on div "70.2萬" at bounding box center [268, 39] width 19 height 12
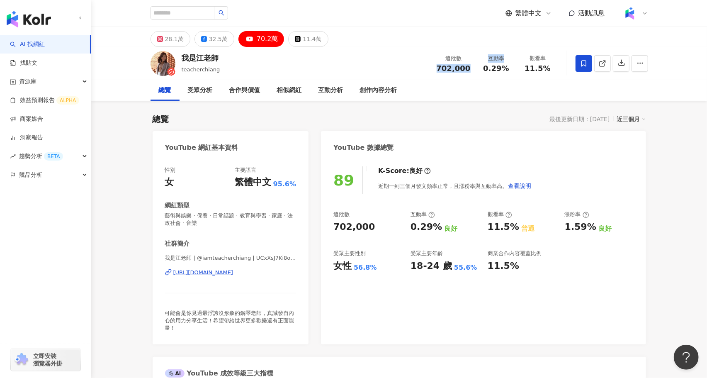
drag, startPoint x: 441, startPoint y: 67, endPoint x: 479, endPoint y: 67, distance: 38.5
click at [479, 67] on div "追蹤數 702,000 互動率 0.29% 觀看率 11.5%" at bounding box center [494, 63] width 127 height 24
click at [479, 67] on div "互動率 0.29%" at bounding box center [495, 63] width 41 height 18
click at [163, 65] on img at bounding box center [162, 63] width 25 height 25
click at [203, 59] on div "我是江老師" at bounding box center [201, 58] width 39 height 10
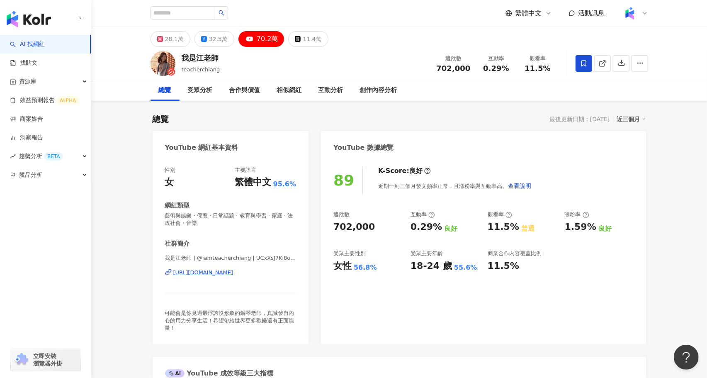
click at [167, 63] on img at bounding box center [162, 63] width 25 height 25
click at [197, 71] on span "teacherchiang" at bounding box center [201, 69] width 39 height 6
click at [158, 67] on img at bounding box center [162, 63] width 25 height 25
drag, startPoint x: 228, startPoint y: 59, endPoint x: 174, endPoint y: 57, distance: 53.1
click at [174, 57] on div "我是江老師 teacherchiang 追蹤數 702,000 互動率 0.29% 觀看率 11.5%" at bounding box center [399, 63] width 530 height 33
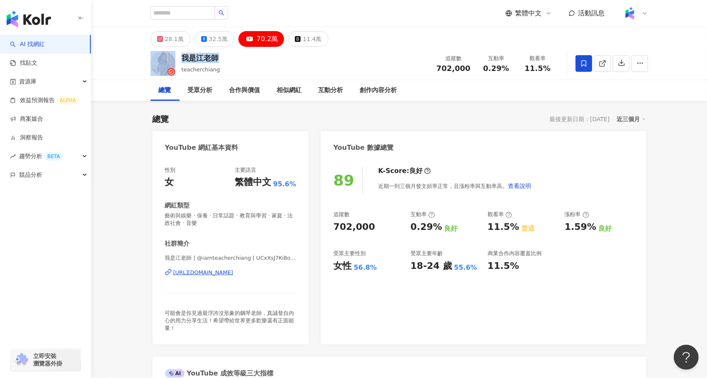
copy div "我是江老師"
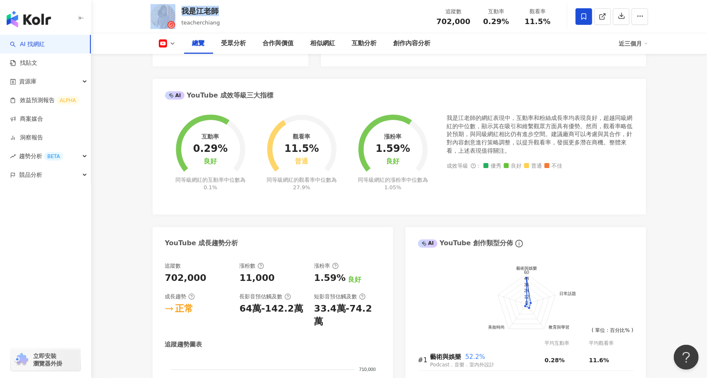
scroll to position [278, 0]
drag, startPoint x: 475, startPoint y: 115, endPoint x: 448, endPoint y: 118, distance: 26.7
click at [448, 118] on div "我是江老師的網紅表現中，互動率和粉絲成長率均表現良好，超越同級網紅的中位數，顯示其在吸引和維繫觀眾方面具有優勢。然而，觀看率略低於預期，與同級網紅相比仍有進步…" at bounding box center [540, 133] width 186 height 41
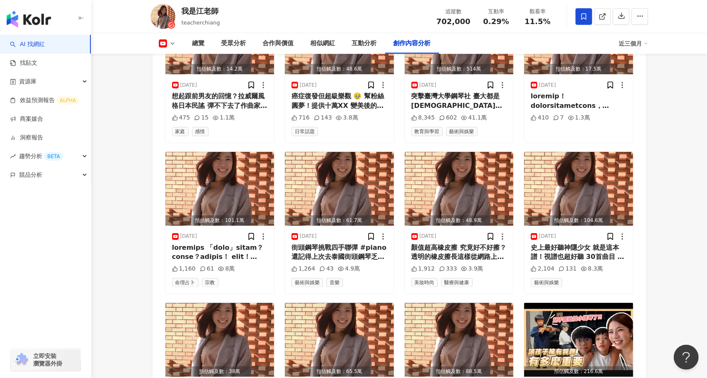
scroll to position [2274, 0]
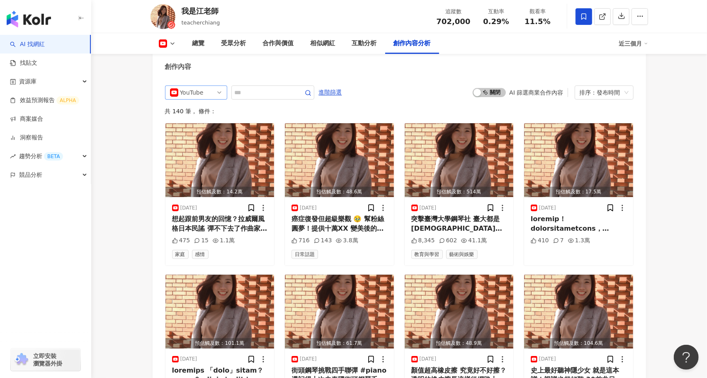
click at [204, 86] on div "YouTube" at bounding box center [193, 92] width 27 height 13
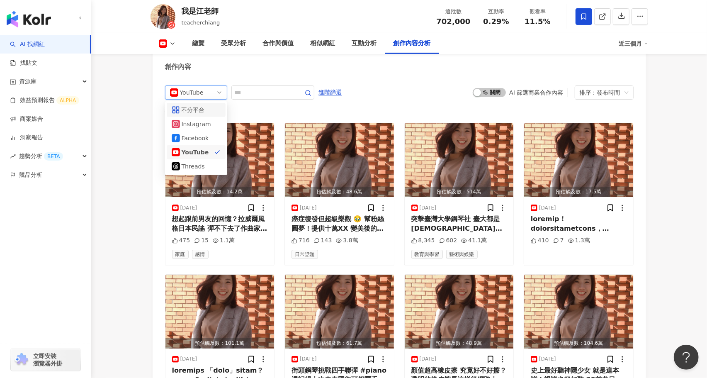
click at [206, 105] on div "不分平台" at bounding box center [195, 109] width 27 height 9
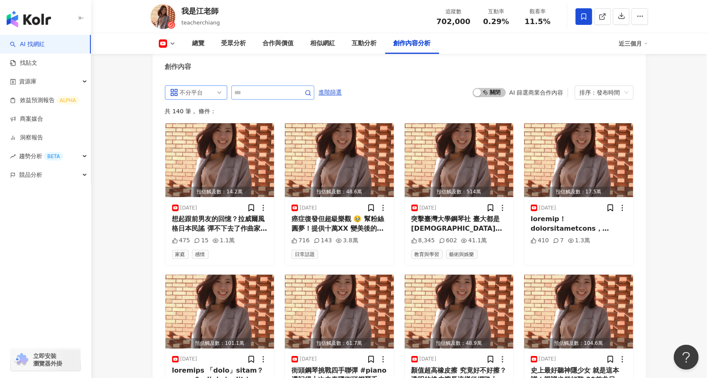
scroll to position [2249, 0]
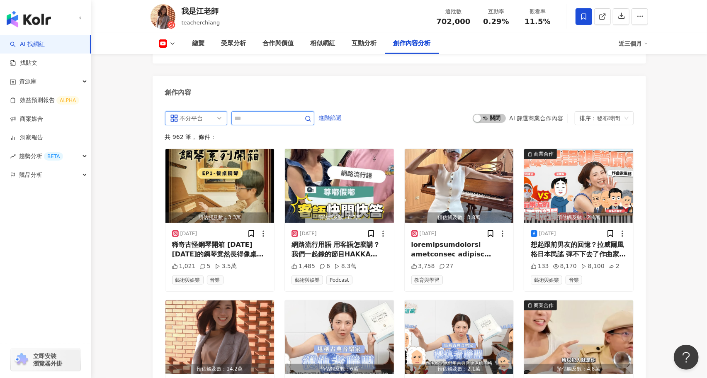
click at [257, 113] on input "text" at bounding box center [264, 118] width 58 height 10
type input "**"
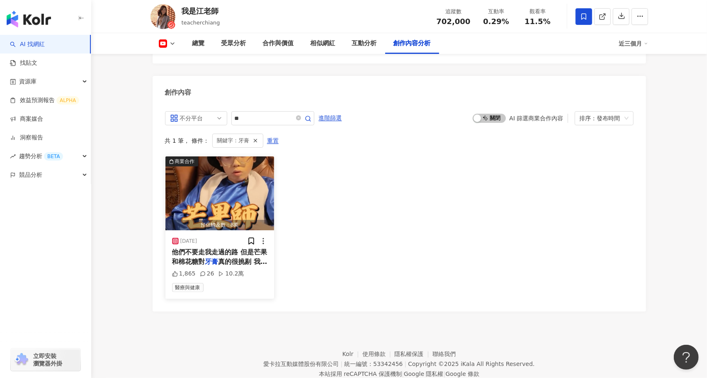
click at [220, 247] on div "他們不要走我走過的路 但是芒果和棉花糖對 牙膏 真的很挑剔 我換過無數種 有些太辣太" at bounding box center [220, 256] width 96 height 19
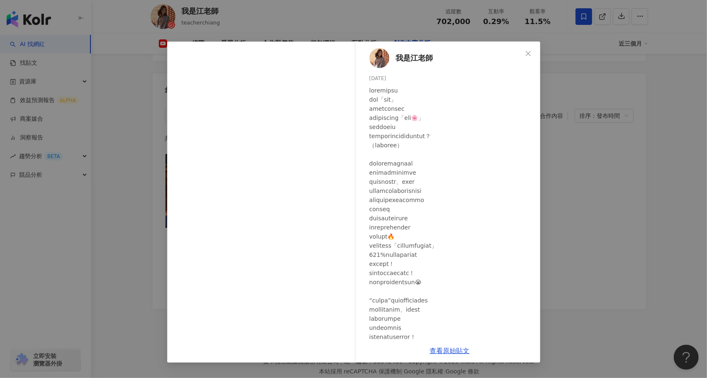
scroll to position [197, 0]
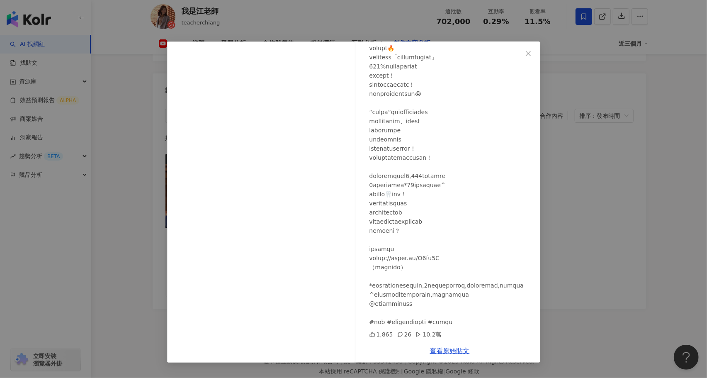
click at [613, 206] on div "我是江老師 2025/7/18 1,865 26 10.2萬 查看原始貼文" at bounding box center [353, 189] width 707 height 378
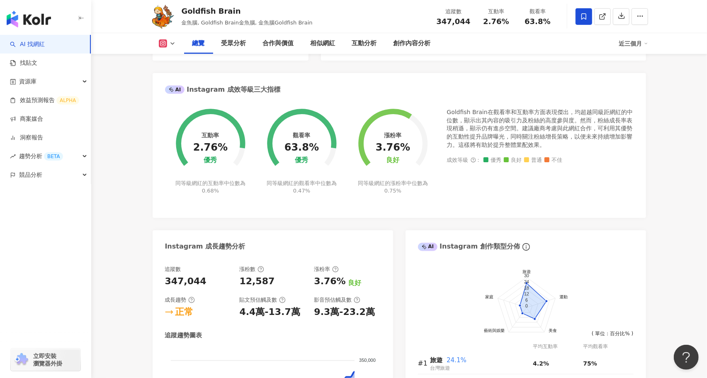
click at [169, 46] on icon at bounding box center [172, 43] width 7 height 7
click at [179, 101] on button "YouTube" at bounding box center [180, 97] width 50 height 12
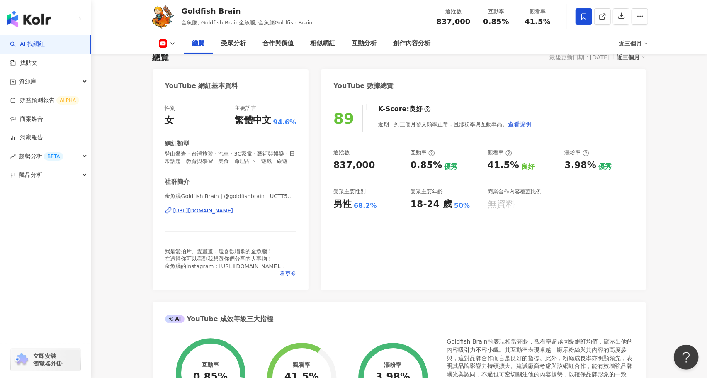
scroll to position [44, 0]
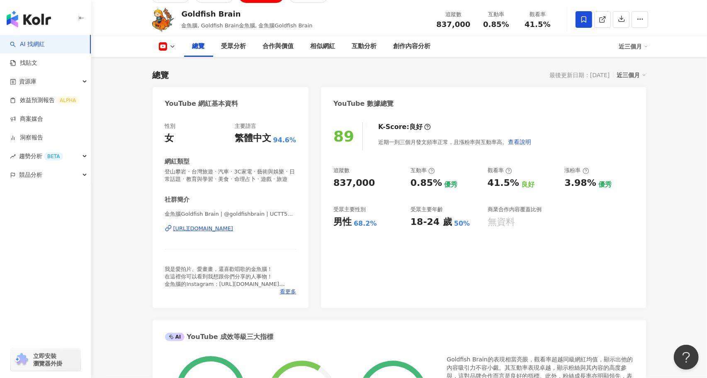
click at [233, 229] on div "[URL][DOMAIN_NAME]" at bounding box center [203, 228] width 60 height 7
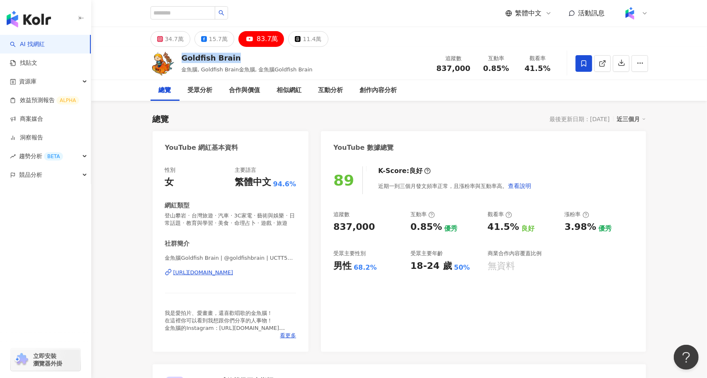
drag, startPoint x: 235, startPoint y: 58, endPoint x: 182, endPoint y: 60, distance: 53.5
click at [182, 60] on div "Goldfish Brain" at bounding box center [247, 58] width 131 height 10
copy div "Goldfish Brain"
drag, startPoint x: 373, startPoint y: 228, endPoint x: 323, endPoint y: 227, distance: 49.7
click at [323, 227] on div "89 K-Score : 良好 近期一到三個月發文頻率正常，且漲粉率與互動率高。 查看說明 追蹤數 837,000 互動率 0.85% 優秀 觀看率 41.5…" at bounding box center [483, 255] width 324 height 194
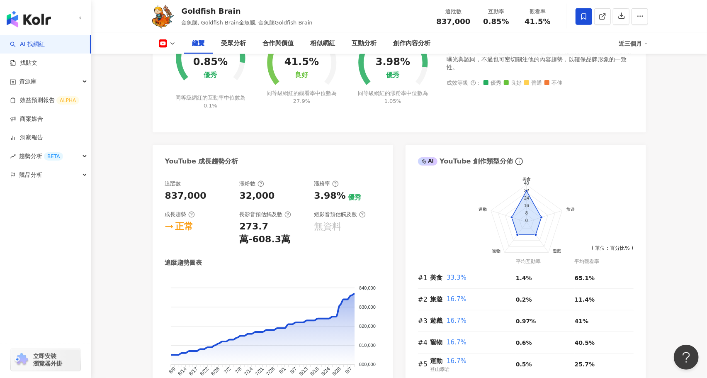
scroll to position [383, 0]
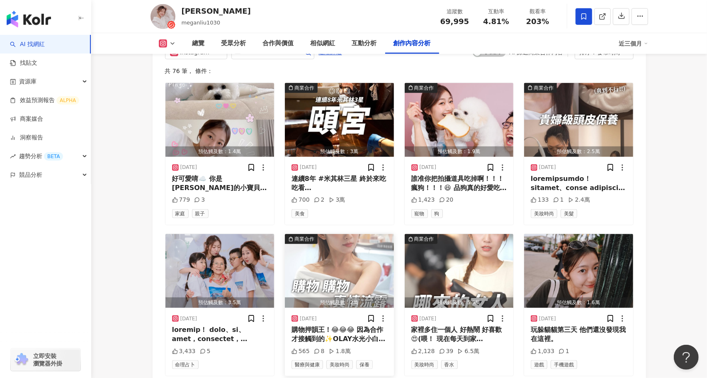
scroll to position [2589, 0]
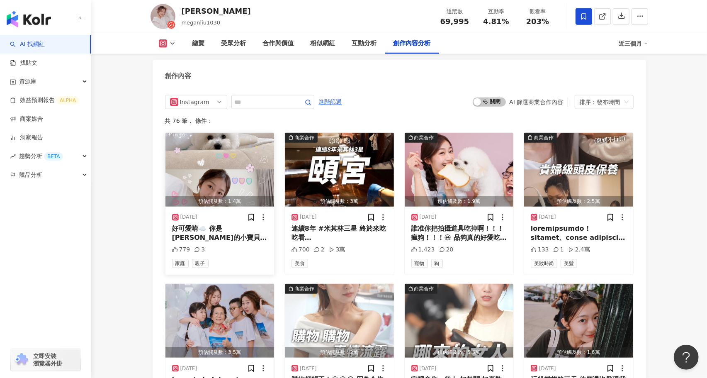
click at [228, 145] on img "button" at bounding box center [219, 170] width 109 height 74
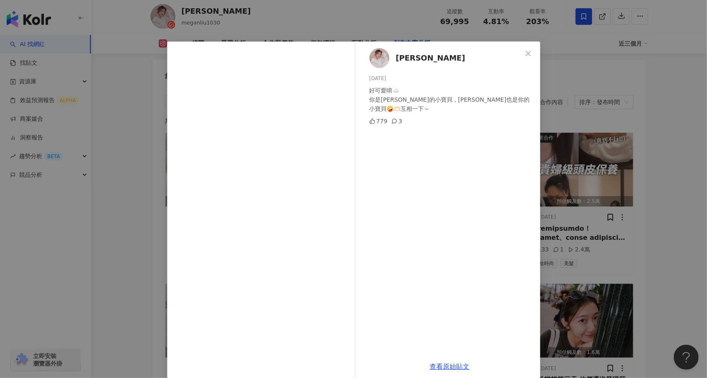
click at [117, 250] on div "劉品妤 Megan 2025/9/8 好可愛唷☁️ 你是馬麻的小寶貝，希望馬麻也是你的小寶貝🤪🫶🏻互相一下～ 779 3 查看原始貼文" at bounding box center [353, 189] width 707 height 378
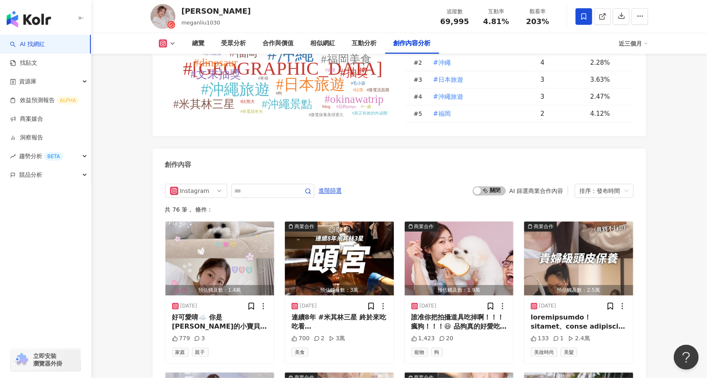
scroll to position [2487, 0]
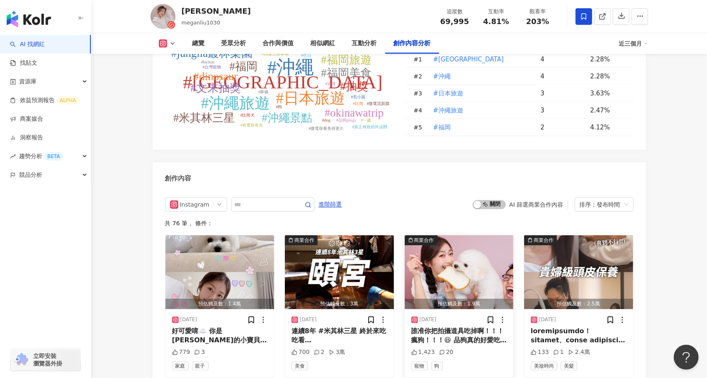
click at [454, 248] on img "button" at bounding box center [458, 272] width 109 height 74
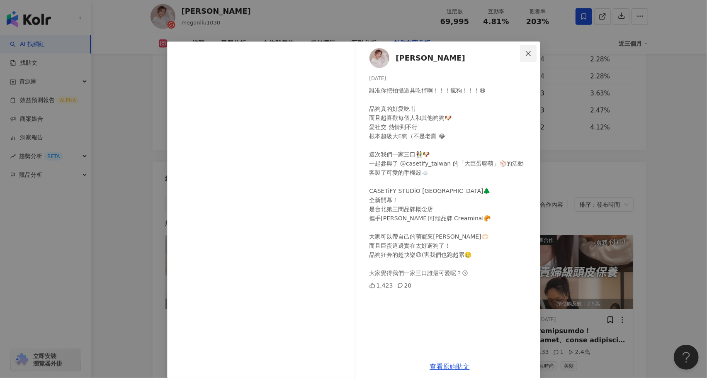
click at [526, 56] on icon "close" at bounding box center [528, 53] width 7 height 7
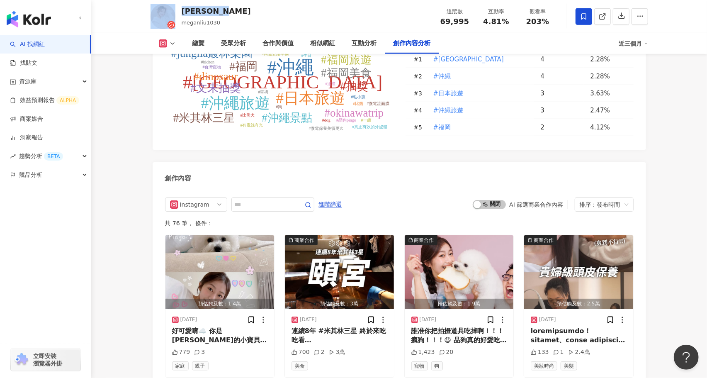
drag, startPoint x: 249, startPoint y: 12, endPoint x: 177, endPoint y: 11, distance: 72.9
click at [177, 11] on div "劉品妤 Megan meganliu1030 追蹤數 69,995 互動率 4.81% 觀看率 203%" at bounding box center [399, 16] width 530 height 33
copy div "劉品妤 Megan"
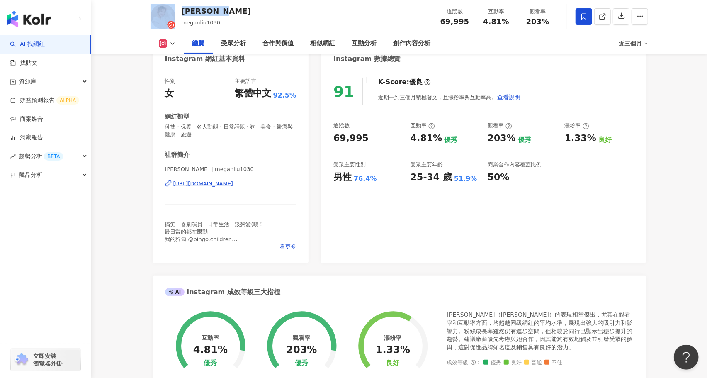
scroll to position [88, 0]
click at [233, 183] on div "https://www.instagram.com/meganliu1030/" at bounding box center [203, 183] width 60 height 7
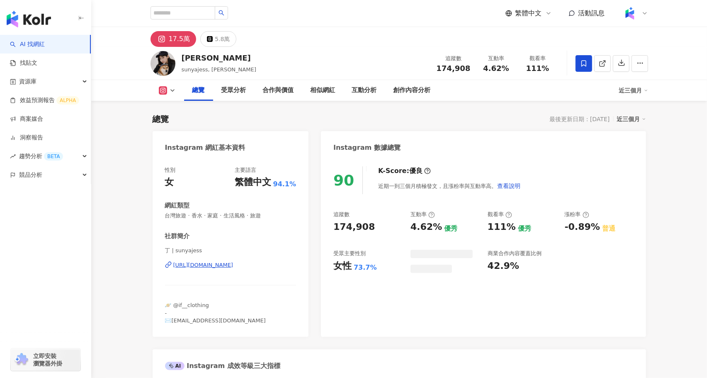
scroll to position [51, 0]
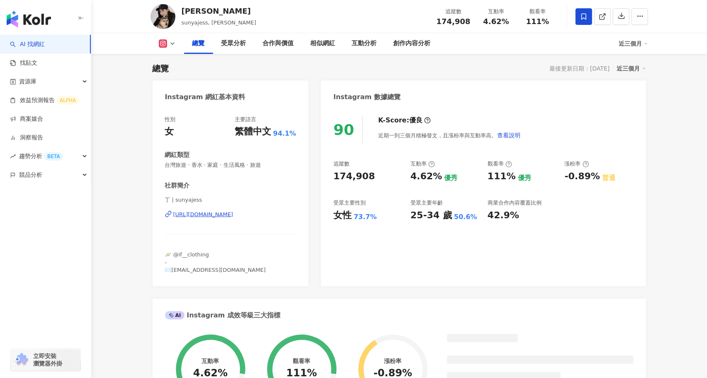
click at [219, 214] on div "https://www.instagram.com/sunyajess/" at bounding box center [203, 214] width 60 height 7
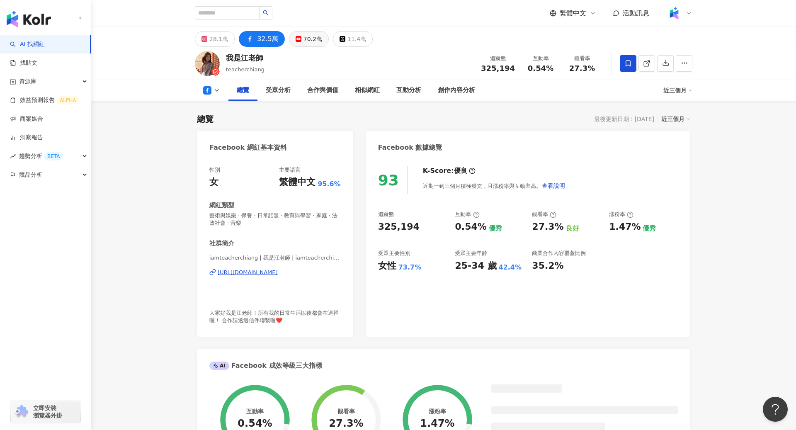
click at [300, 45] on button "70.2萬" at bounding box center [309, 39] width 40 height 16
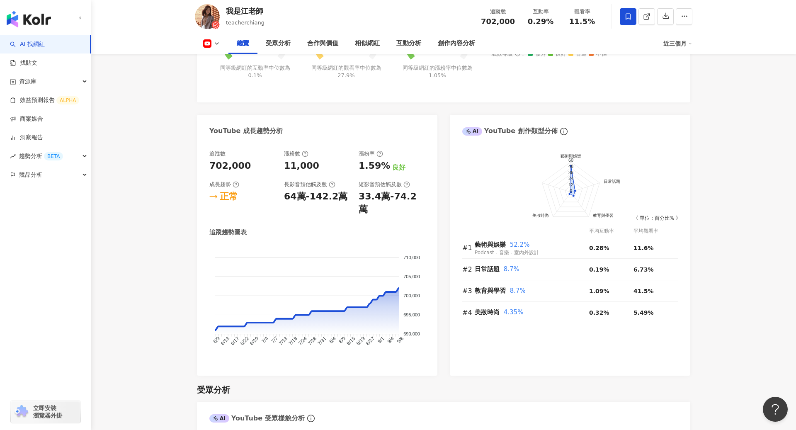
scroll to position [395, 0]
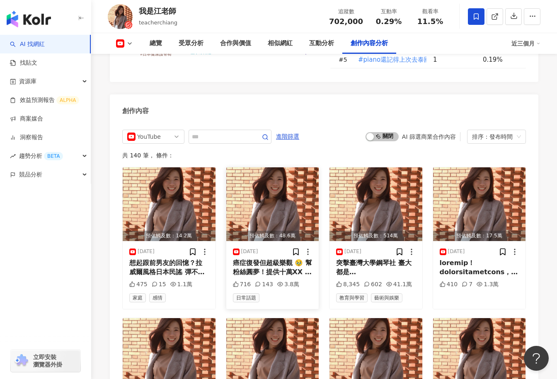
scroll to position [2213, 0]
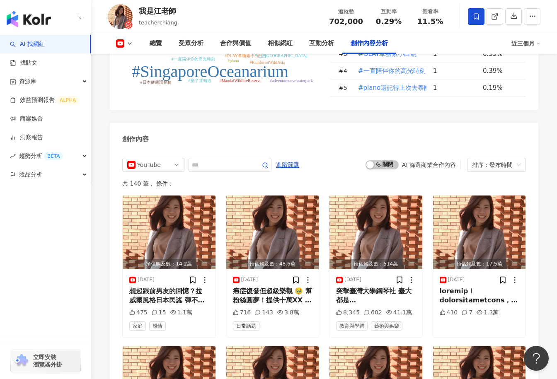
click at [131, 46] on icon at bounding box center [129, 43] width 7 height 7
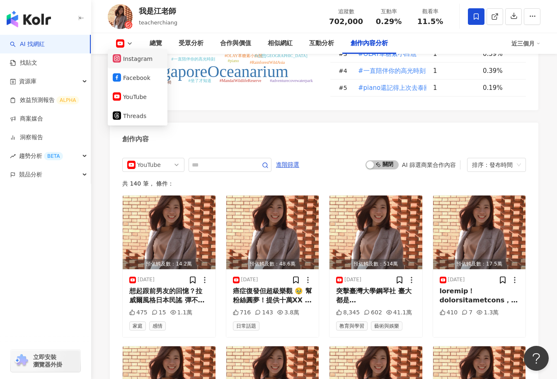
click at [139, 59] on button "Instagram" at bounding box center [138, 59] width 50 height 12
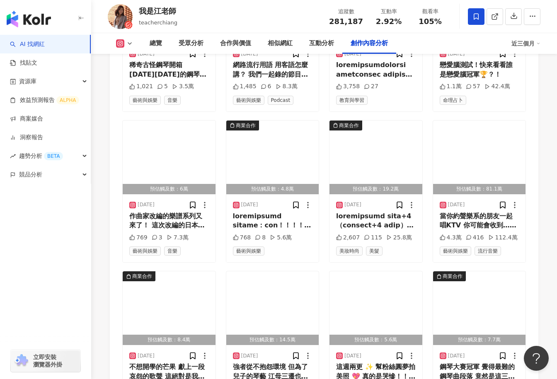
scroll to position [2857, 0]
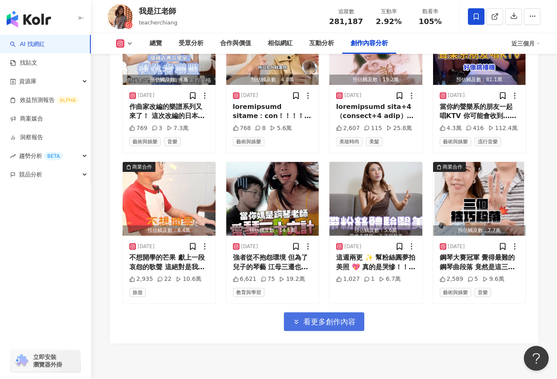
click at [314, 317] on span "看更多創作內容" at bounding box center [329, 321] width 52 height 9
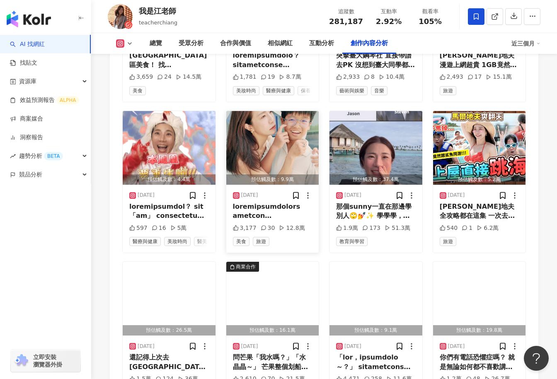
scroll to position [3309, 0]
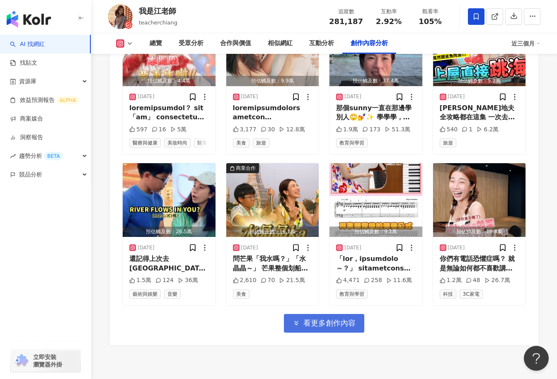
click at [315, 319] on span "看更多創作內容" at bounding box center [329, 323] width 52 height 9
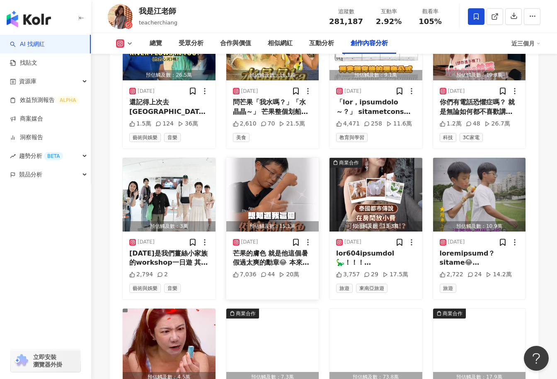
scroll to position [3467, 0]
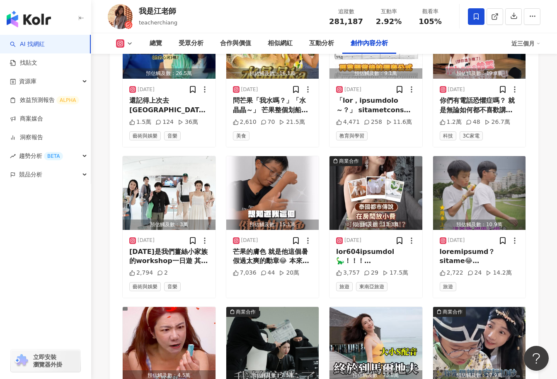
click at [45, 48] on link "AI 找網紅" at bounding box center [27, 44] width 35 height 8
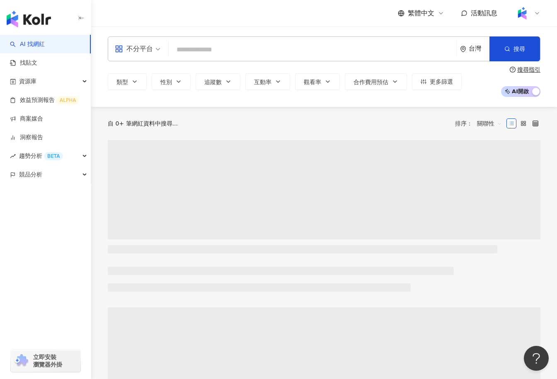
click at [201, 48] on input "search" at bounding box center [312, 50] width 281 height 16
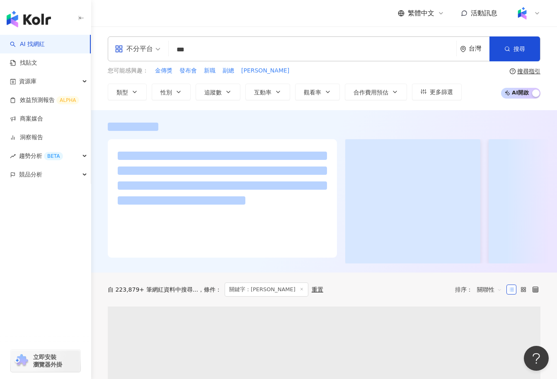
type input "***"
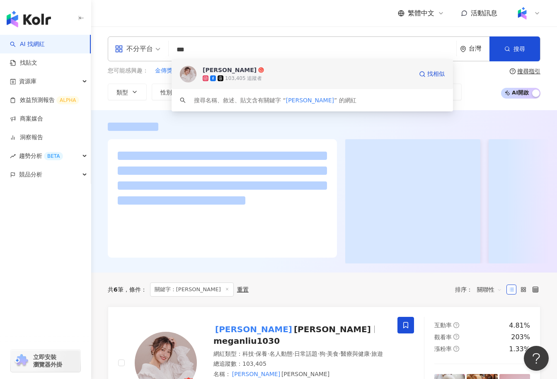
click at [241, 79] on div "103,405 追蹤者" at bounding box center [243, 78] width 37 height 7
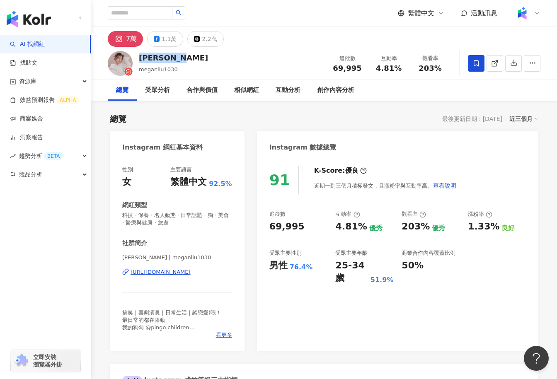
drag, startPoint x: 194, startPoint y: 58, endPoint x: 140, endPoint y: 59, distance: 54.7
click at [140, 59] on div "劉品妤 Megan meganliu1030 追蹤數 69,995 互動率 4.81% 觀看率 203%" at bounding box center [324, 63] width 466 height 33
